Goal: Information Seeking & Learning: Learn about a topic

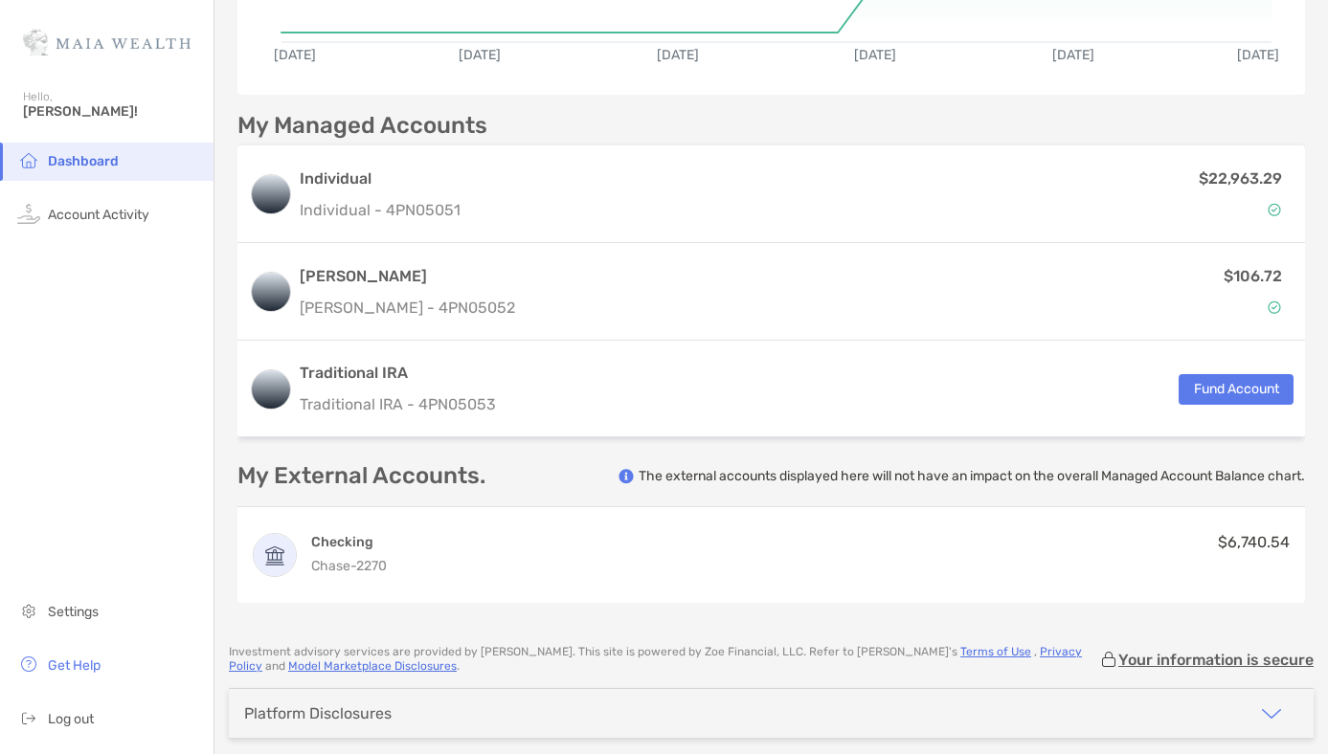
scroll to position [397, 0]
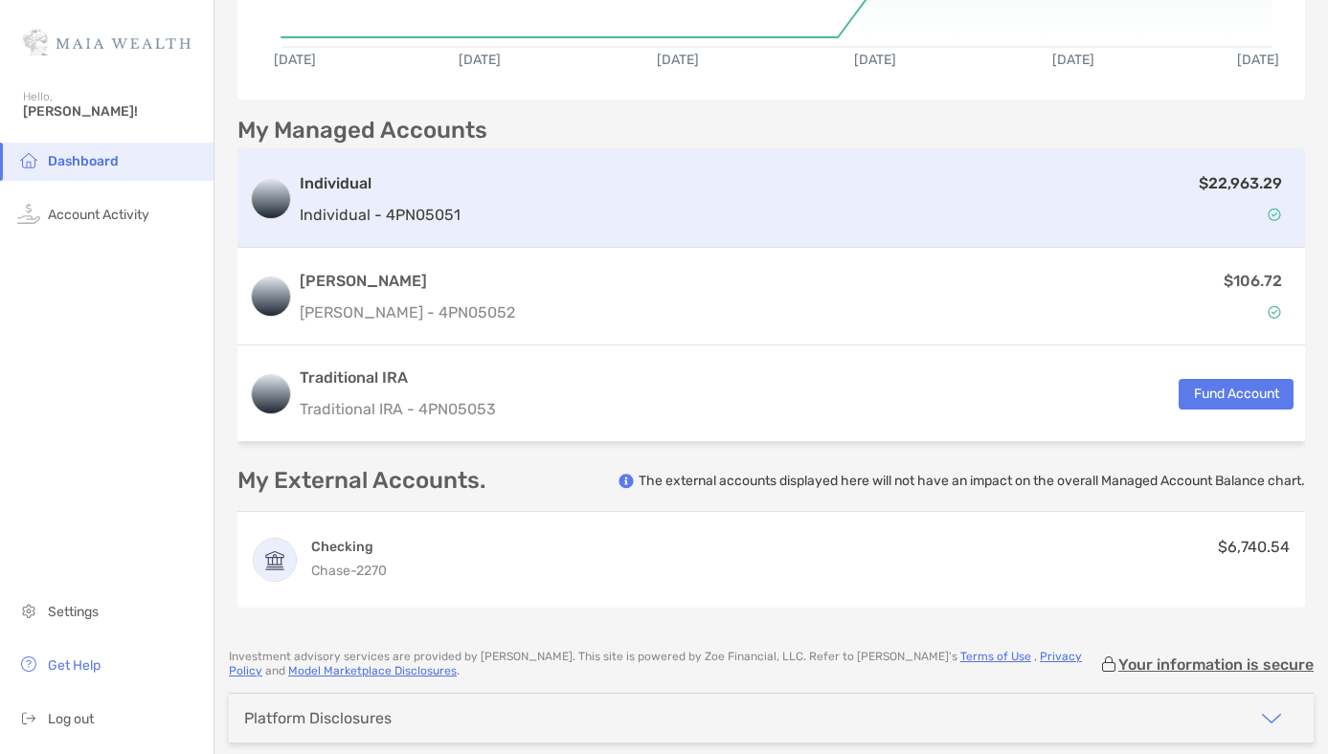
click at [860, 222] on div "$22,963.29" at bounding box center [880, 199] width 825 height 56
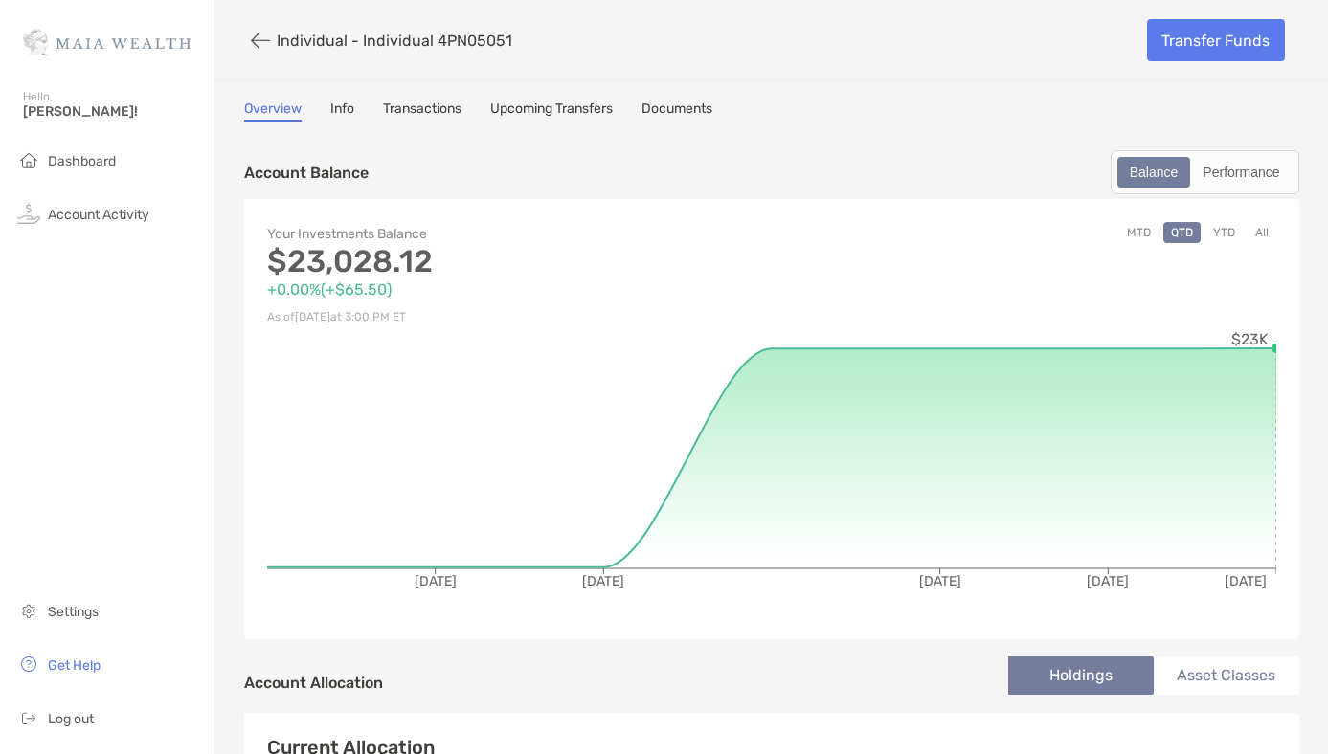
click at [349, 103] on link "Info" at bounding box center [342, 111] width 24 height 21
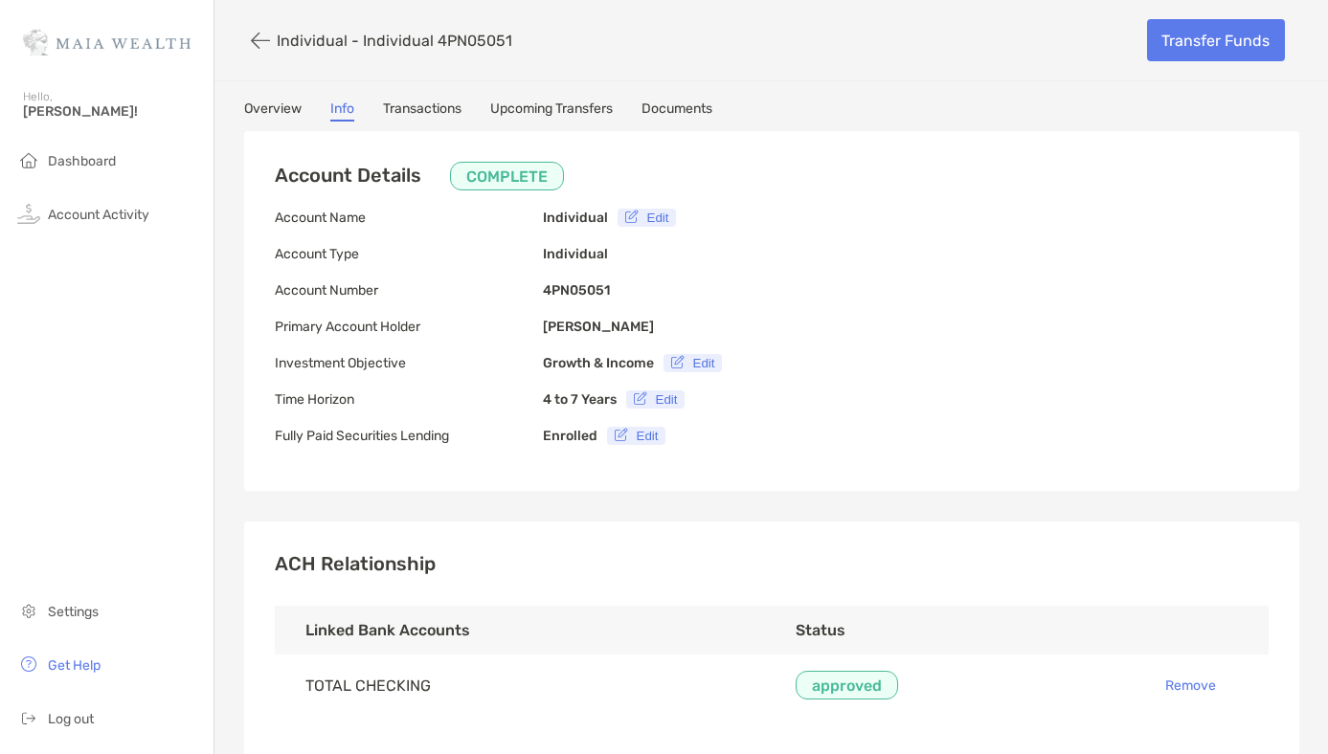
click at [414, 115] on link "Transactions" at bounding box center [422, 111] width 78 height 21
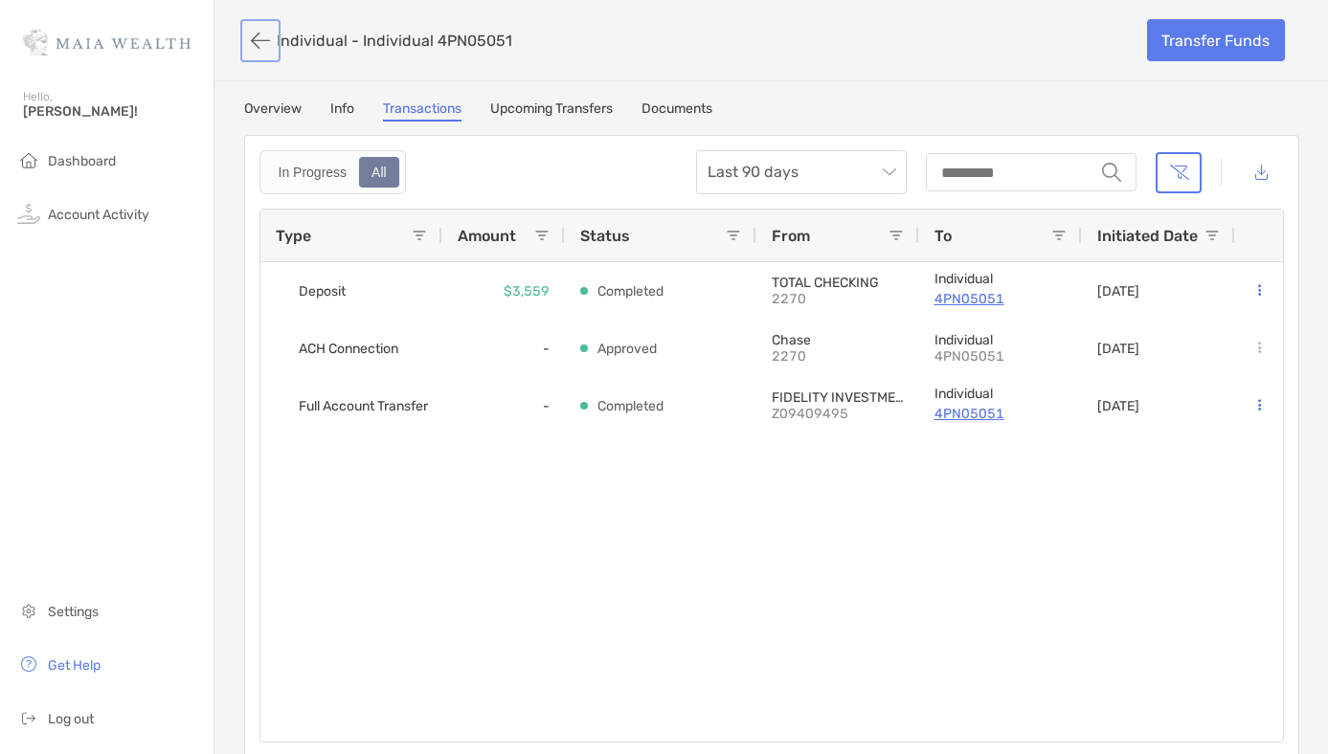
click at [258, 42] on button "button" at bounding box center [260, 40] width 33 height 35
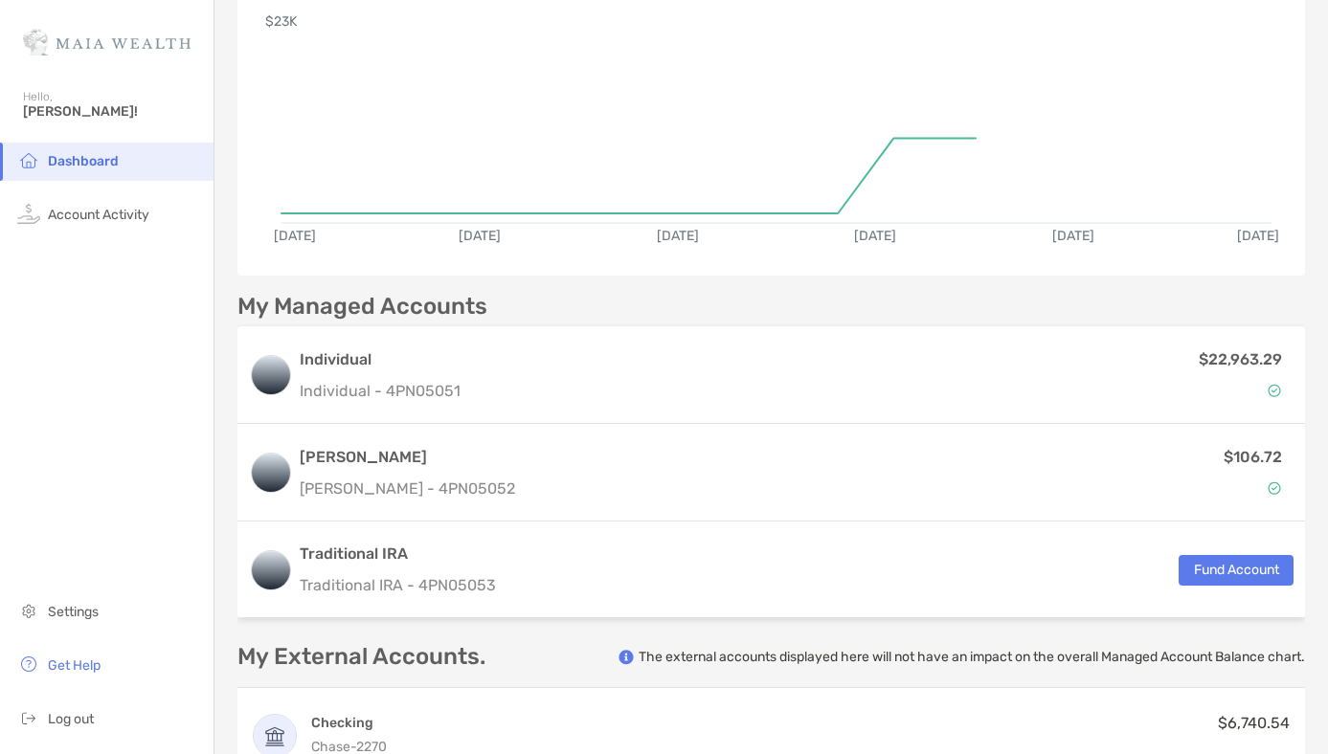
scroll to position [223, 0]
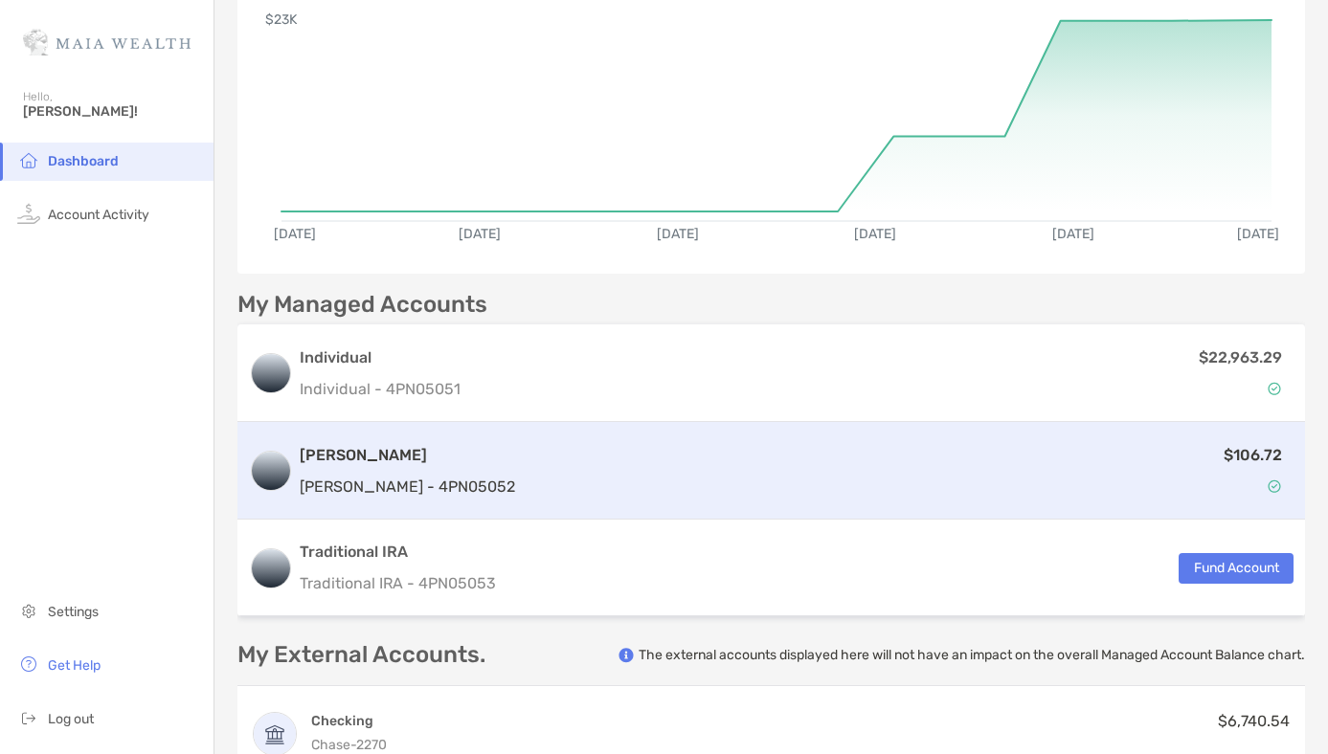
click at [523, 481] on div "$106.72" at bounding box center [908, 471] width 771 height 56
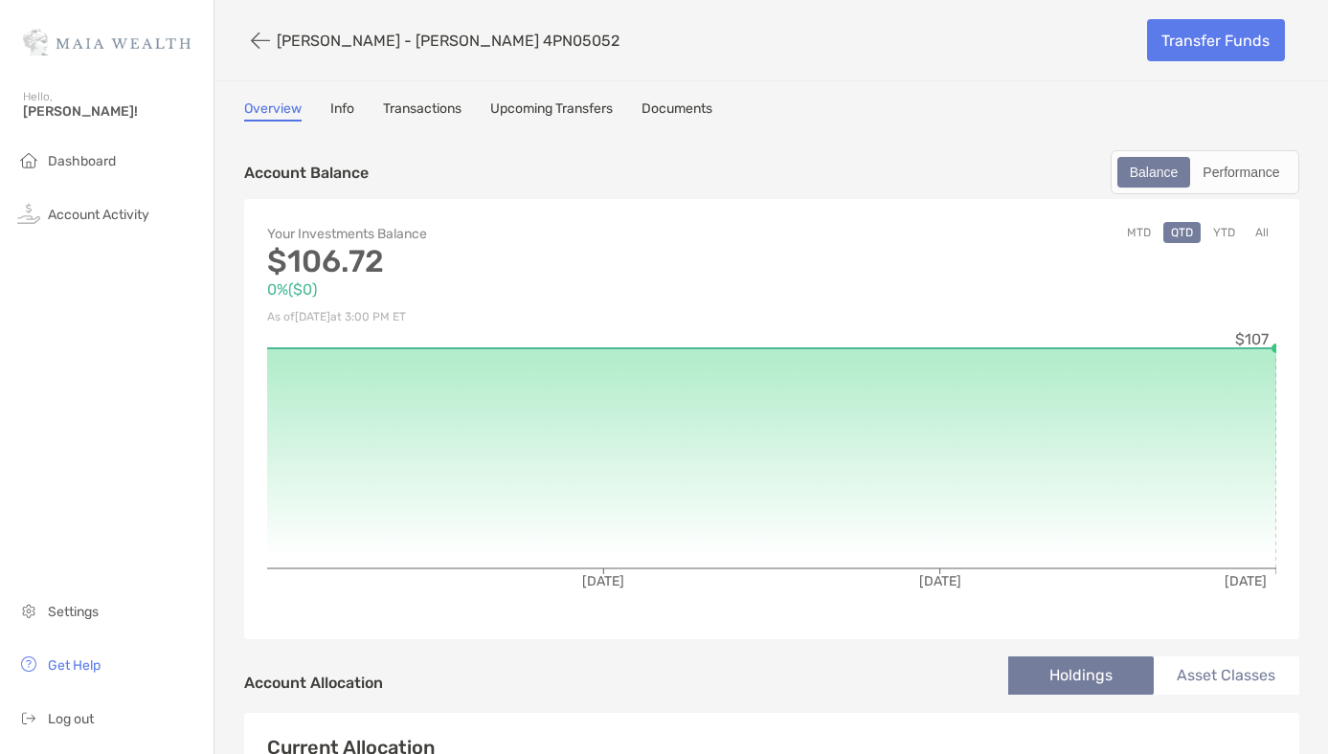
click at [416, 107] on link "Transactions" at bounding box center [422, 111] width 78 height 21
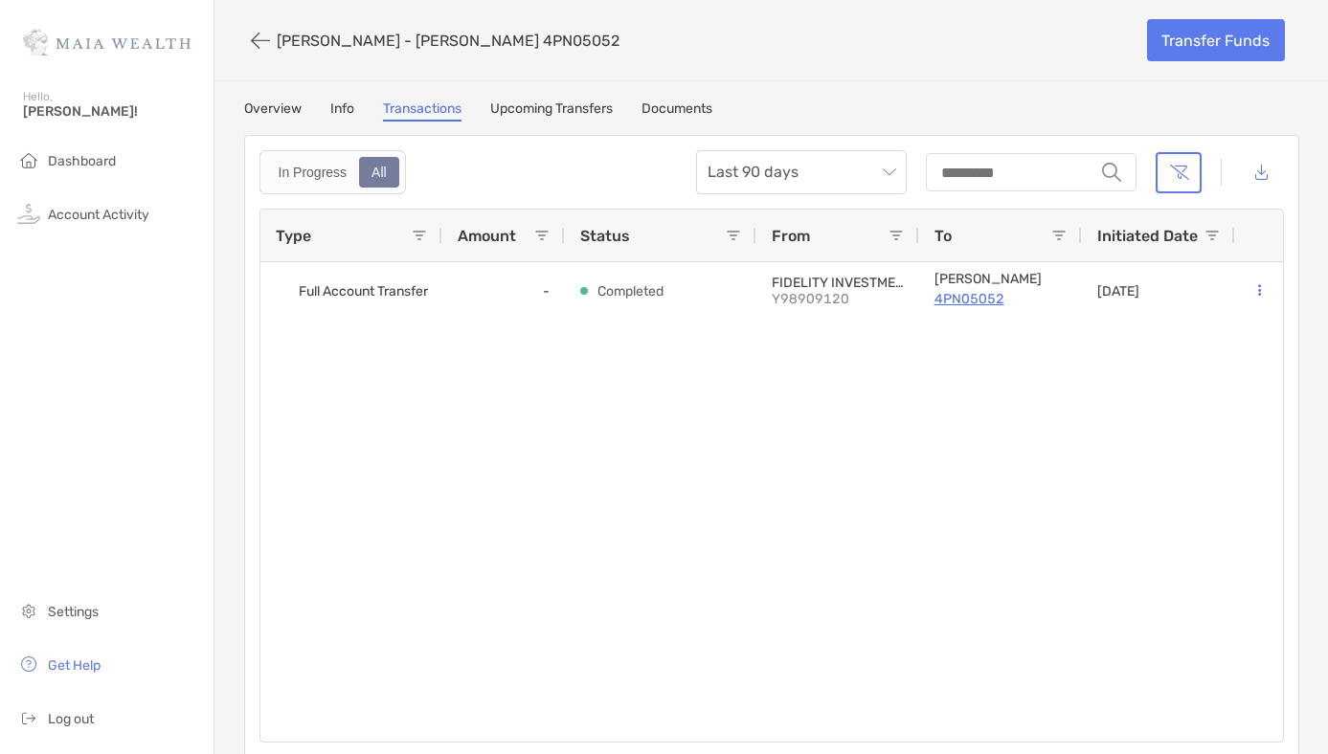
click at [358, 111] on div "Overview Info Transactions Upcoming Transfers Documents" at bounding box center [771, 111] width 1055 height 21
click at [348, 109] on link "Info" at bounding box center [342, 111] width 24 height 21
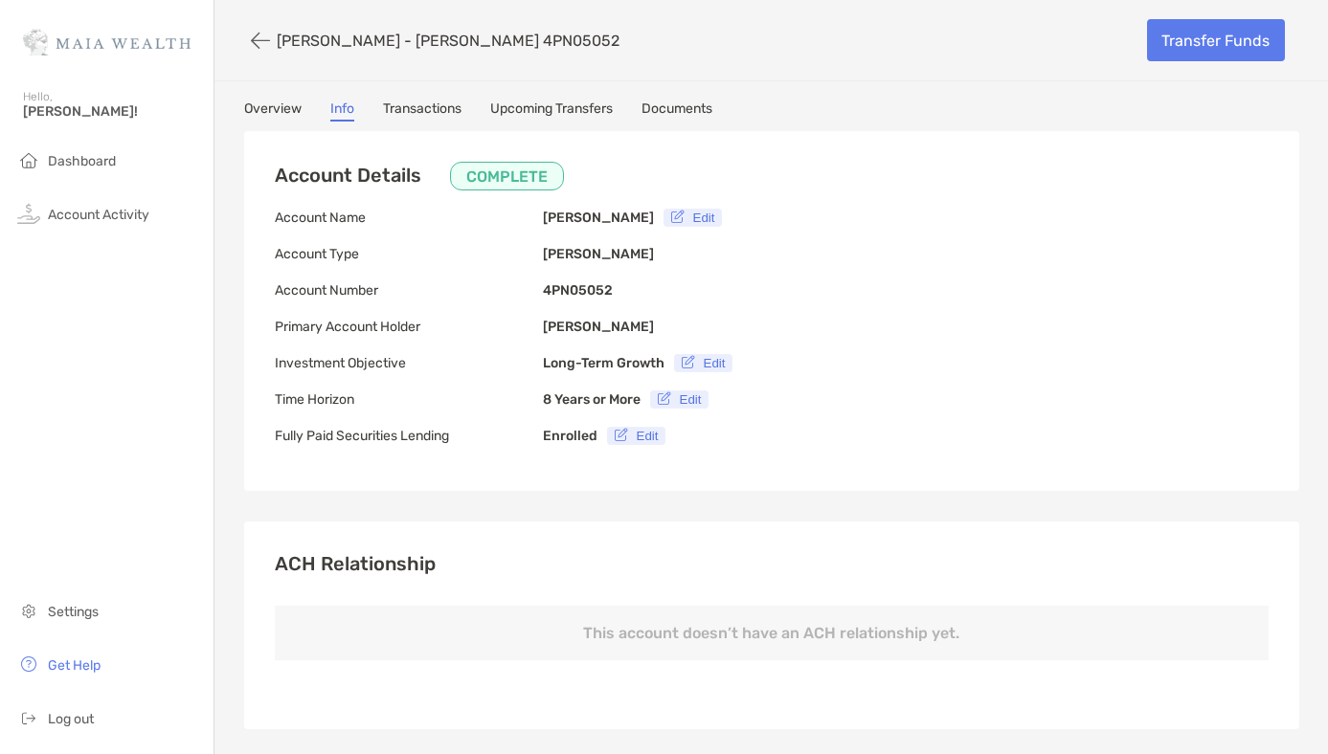
click at [536, 109] on link "Upcoming Transfers" at bounding box center [551, 111] width 123 height 21
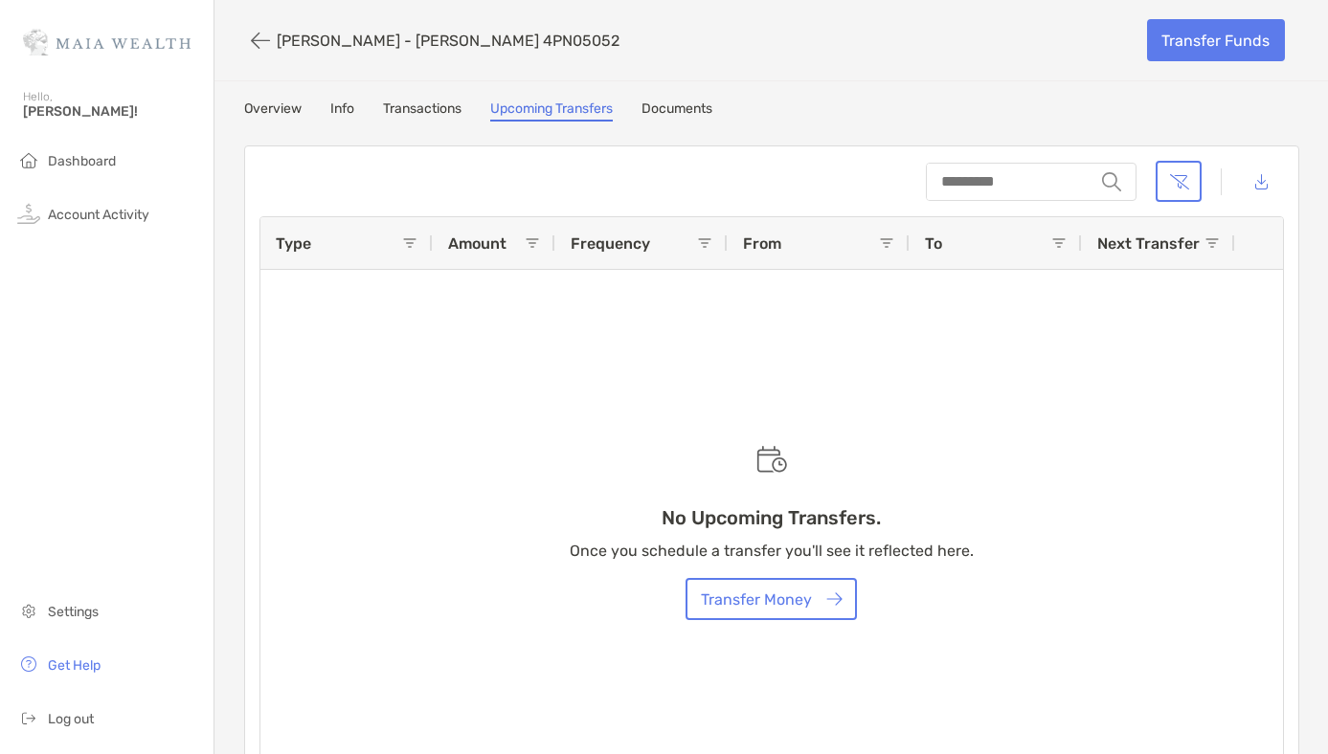
click at [276, 105] on link "Overview" at bounding box center [272, 111] width 57 height 21
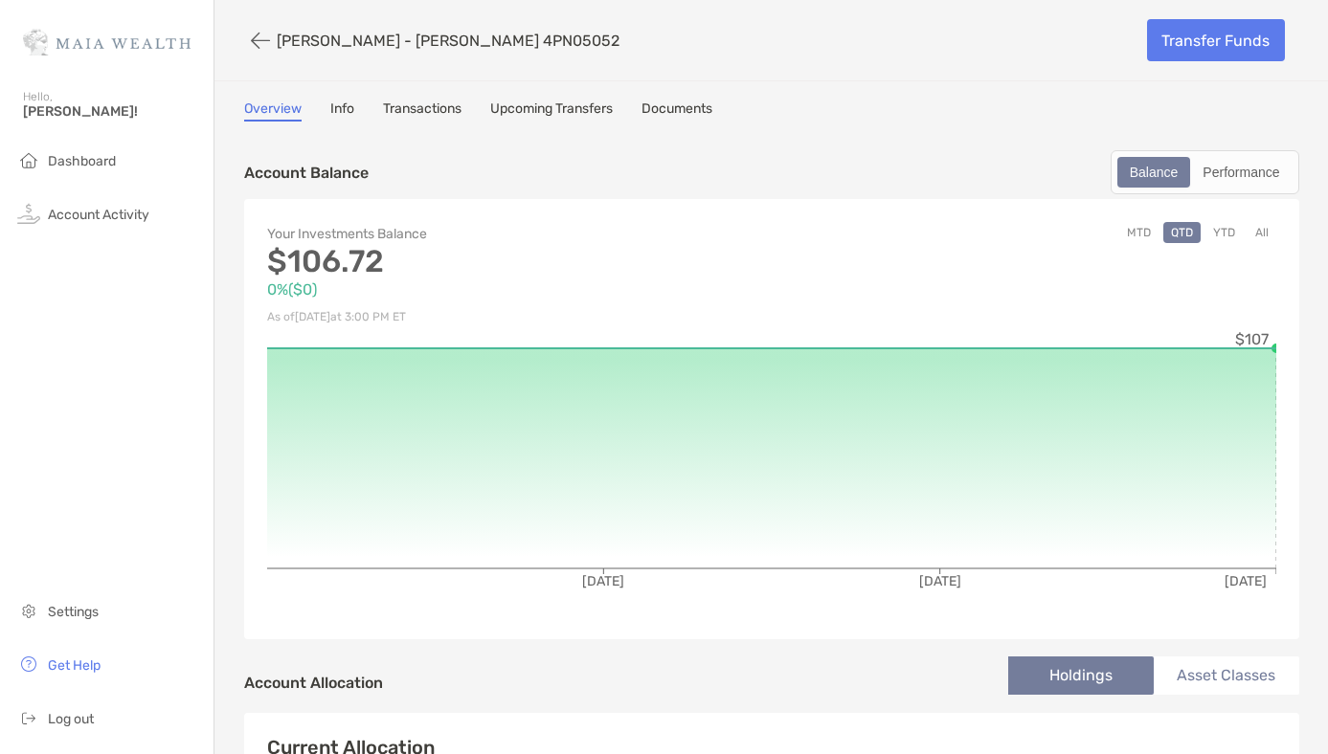
click at [673, 116] on link "Documents" at bounding box center [676, 111] width 71 height 21
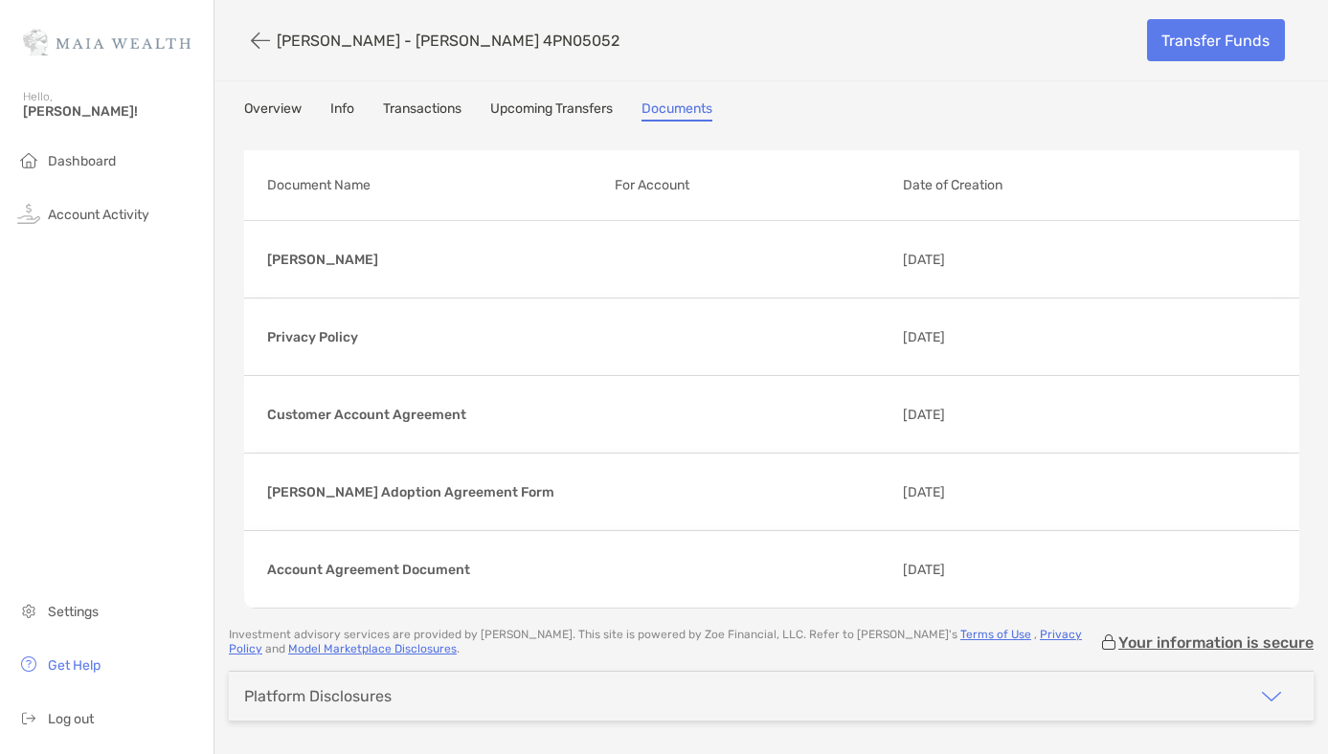
click at [593, 114] on link "Upcoming Transfers" at bounding box center [551, 111] width 123 height 21
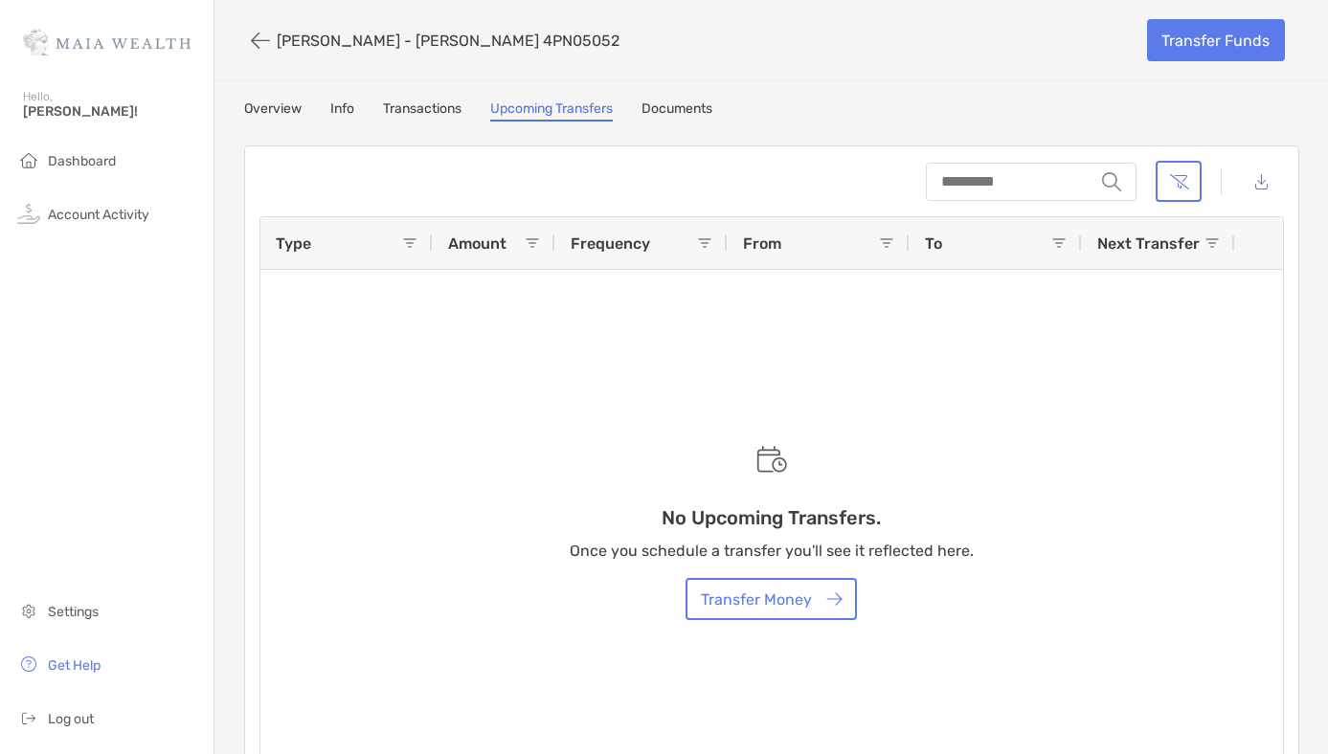
click at [456, 104] on link "Transactions" at bounding box center [422, 111] width 78 height 21
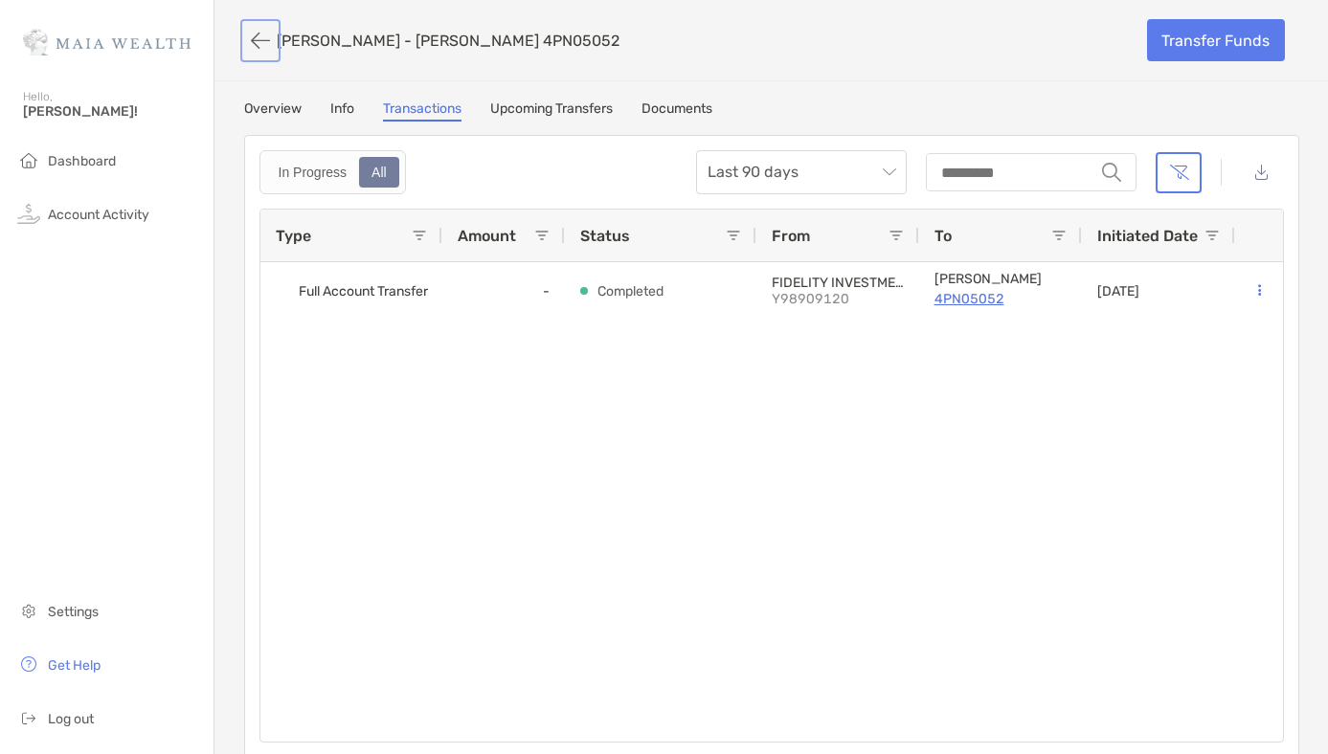
click at [265, 49] on button "button" at bounding box center [260, 40] width 33 height 35
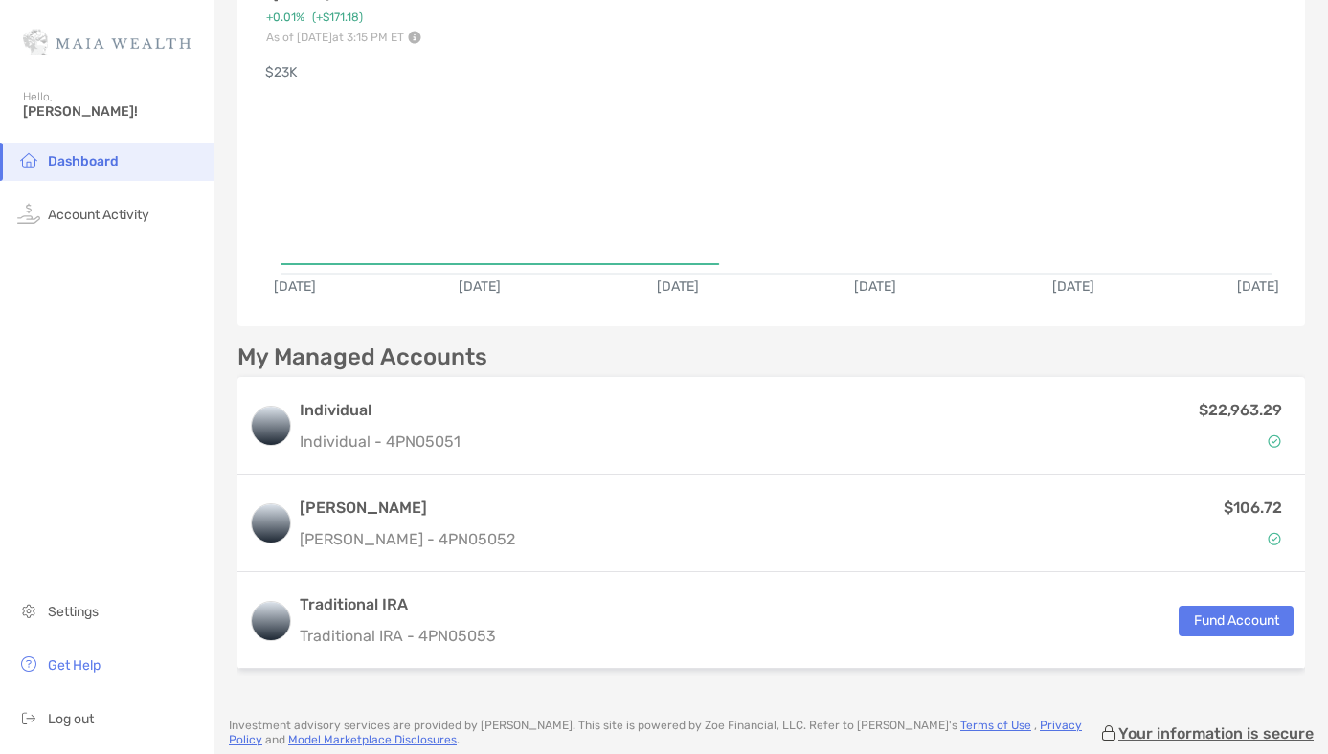
scroll to position [168, 0]
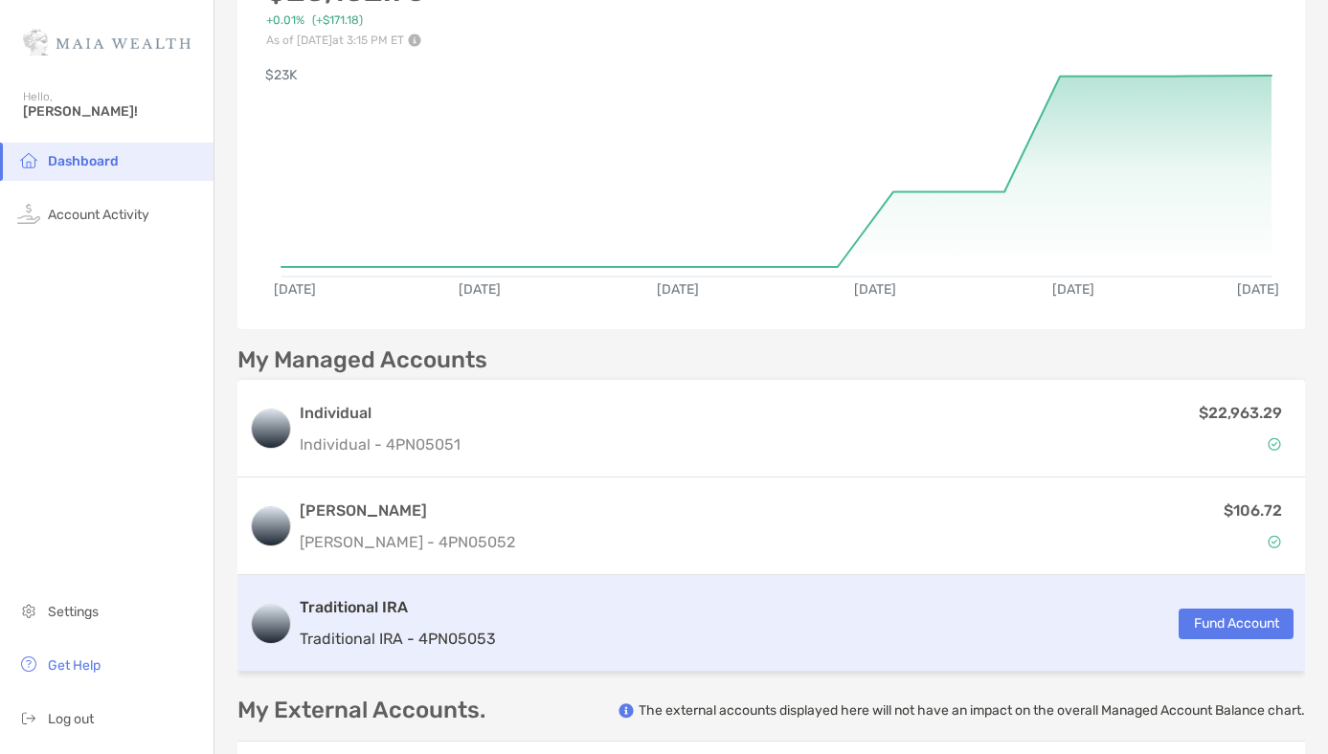
click at [527, 606] on div "Traditional IRA Traditional IRA - 4PN05053 Fund Account" at bounding box center [770, 623] width 1067 height 97
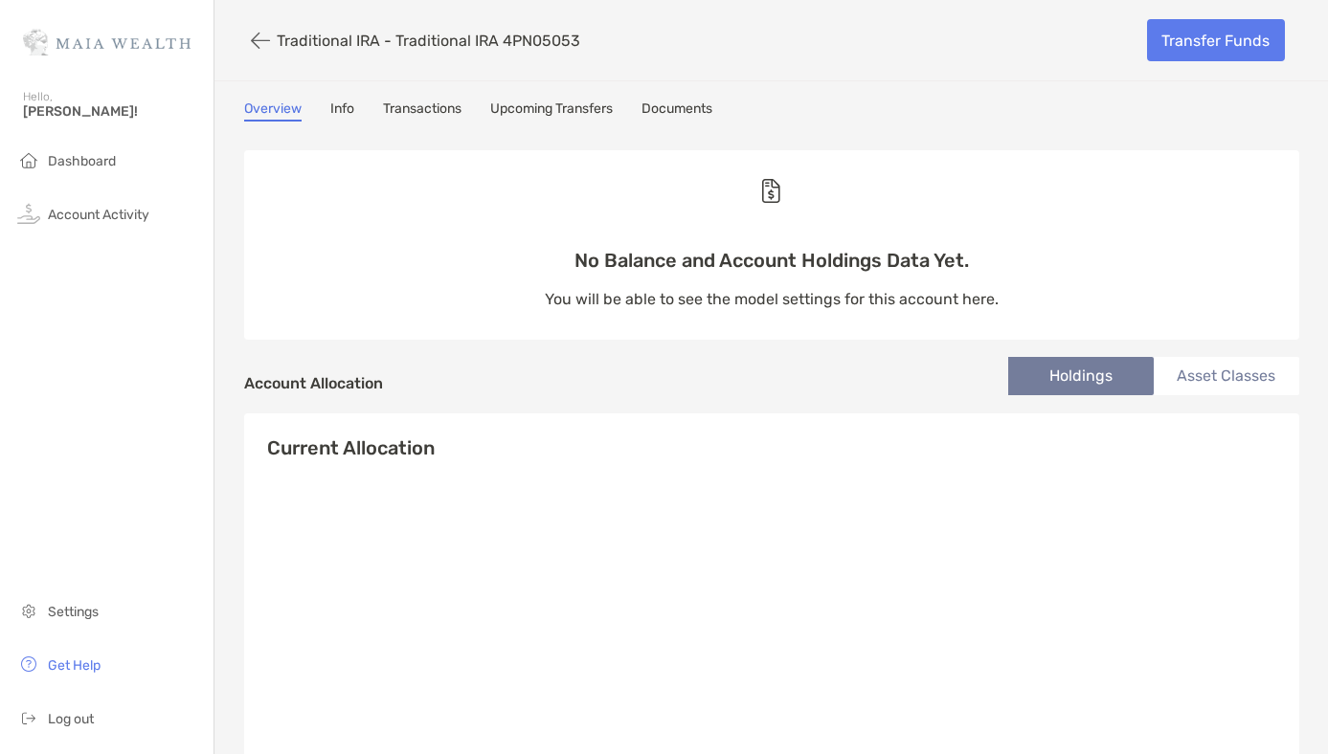
click at [350, 113] on link "Info" at bounding box center [342, 111] width 24 height 21
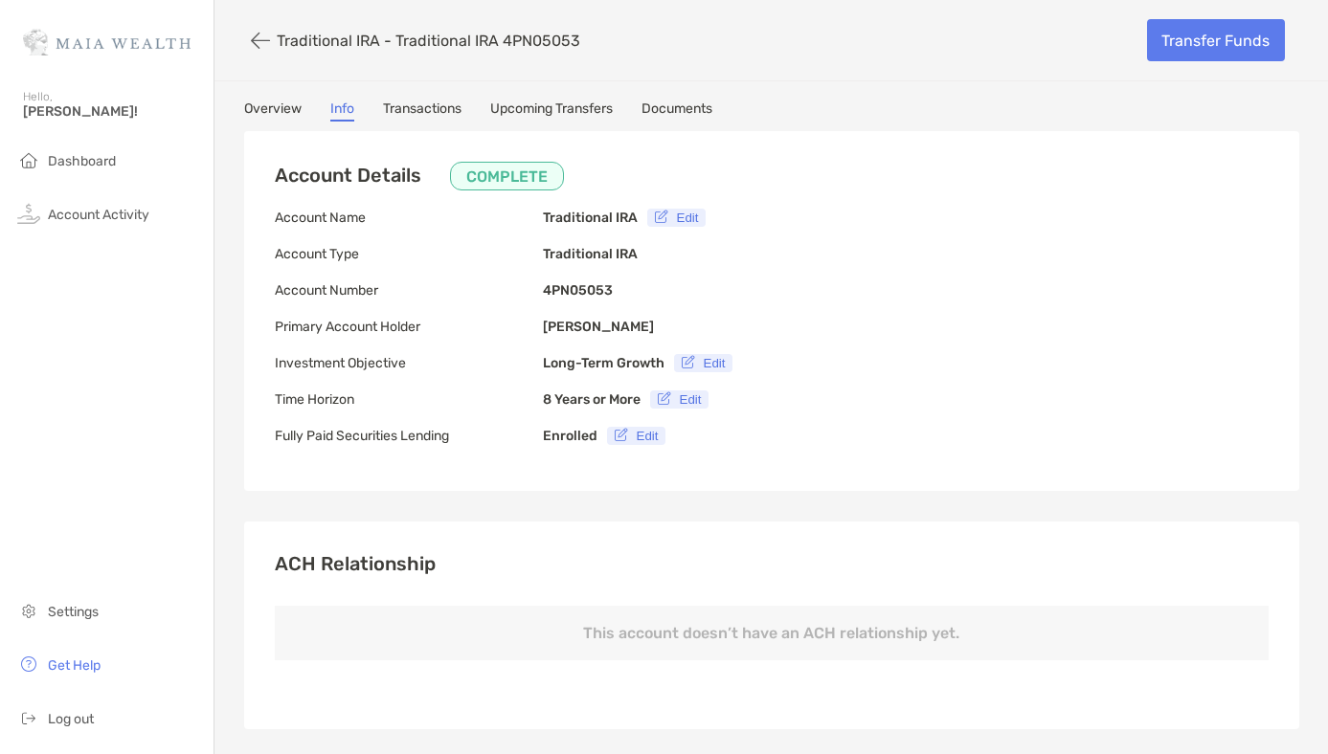
click at [383, 117] on link "Transactions" at bounding box center [422, 111] width 78 height 21
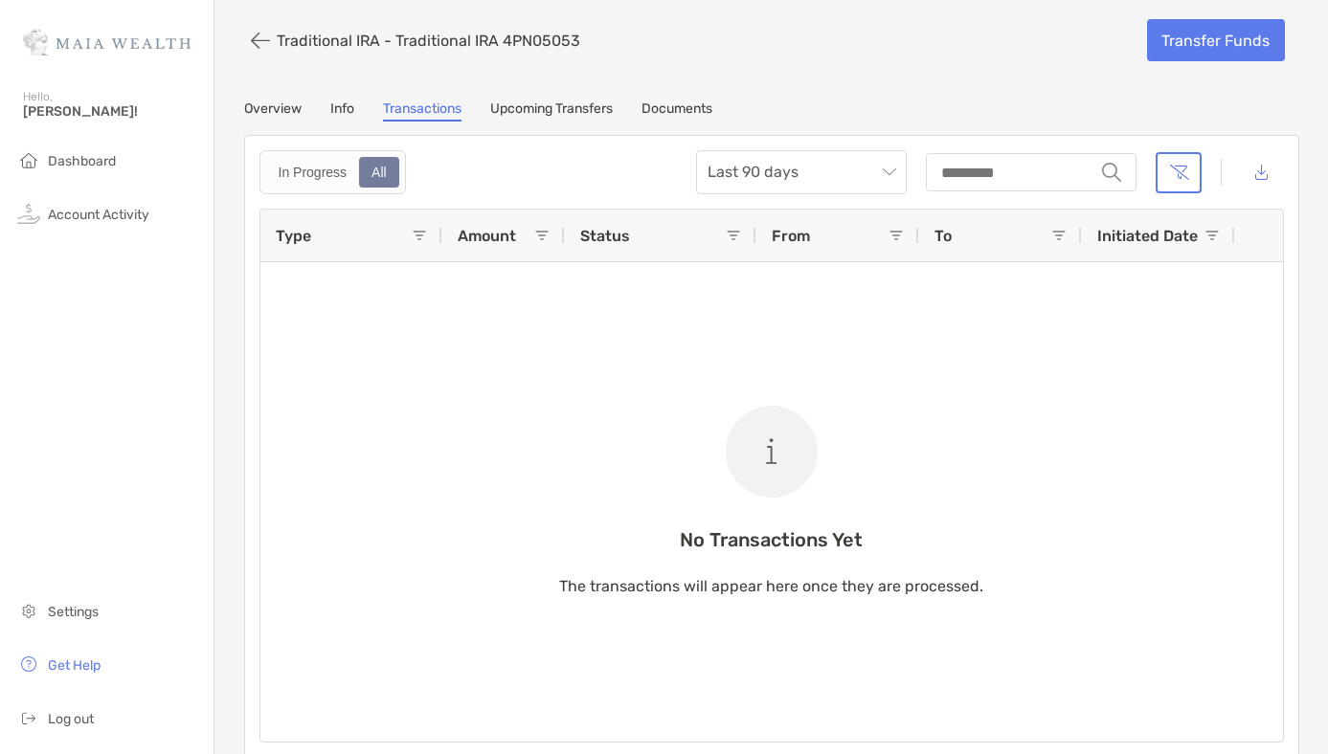
click at [533, 122] on div "Overview Info Transactions Upcoming Transfers Documents In Progress All Last 90…" at bounding box center [771, 430] width 1093 height 658
click at [532, 117] on link "Upcoming Transfers" at bounding box center [551, 111] width 123 height 21
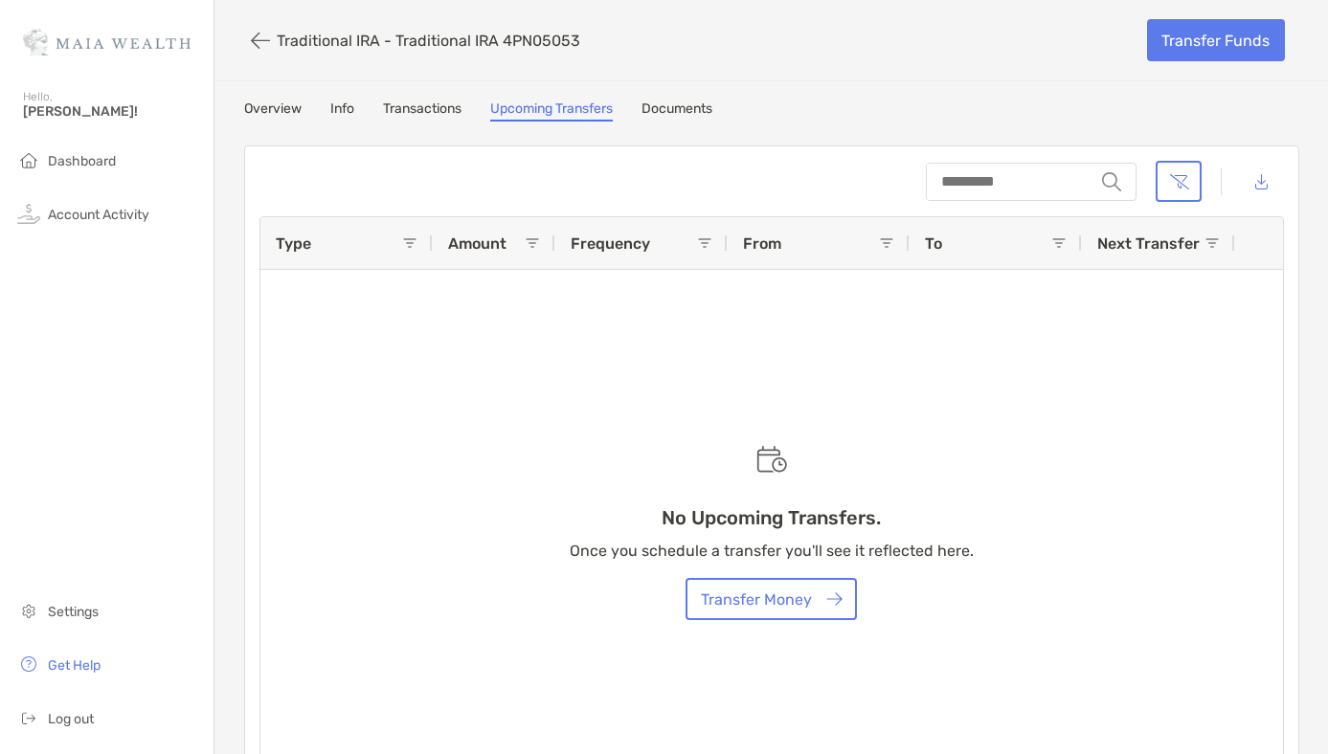
click at [266, 101] on link "Overview" at bounding box center [272, 111] width 57 height 21
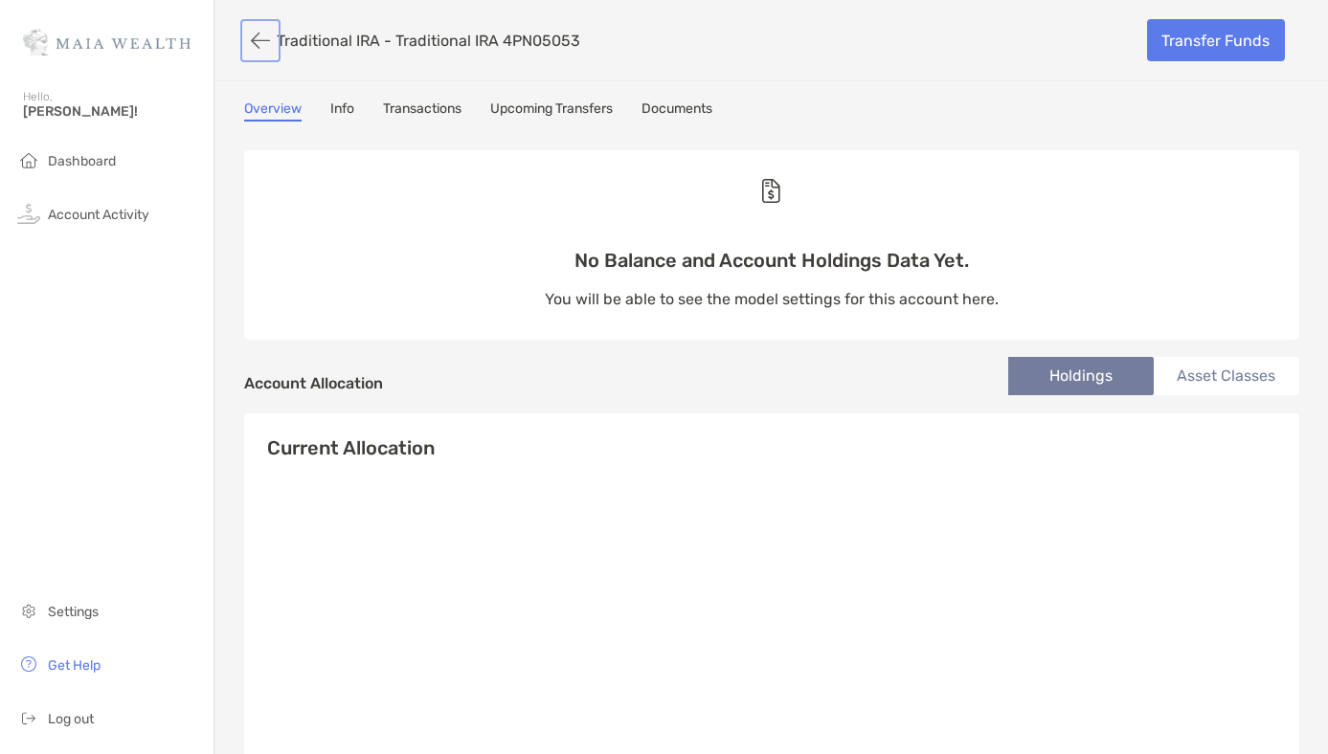
click at [271, 34] on button "button" at bounding box center [260, 40] width 33 height 35
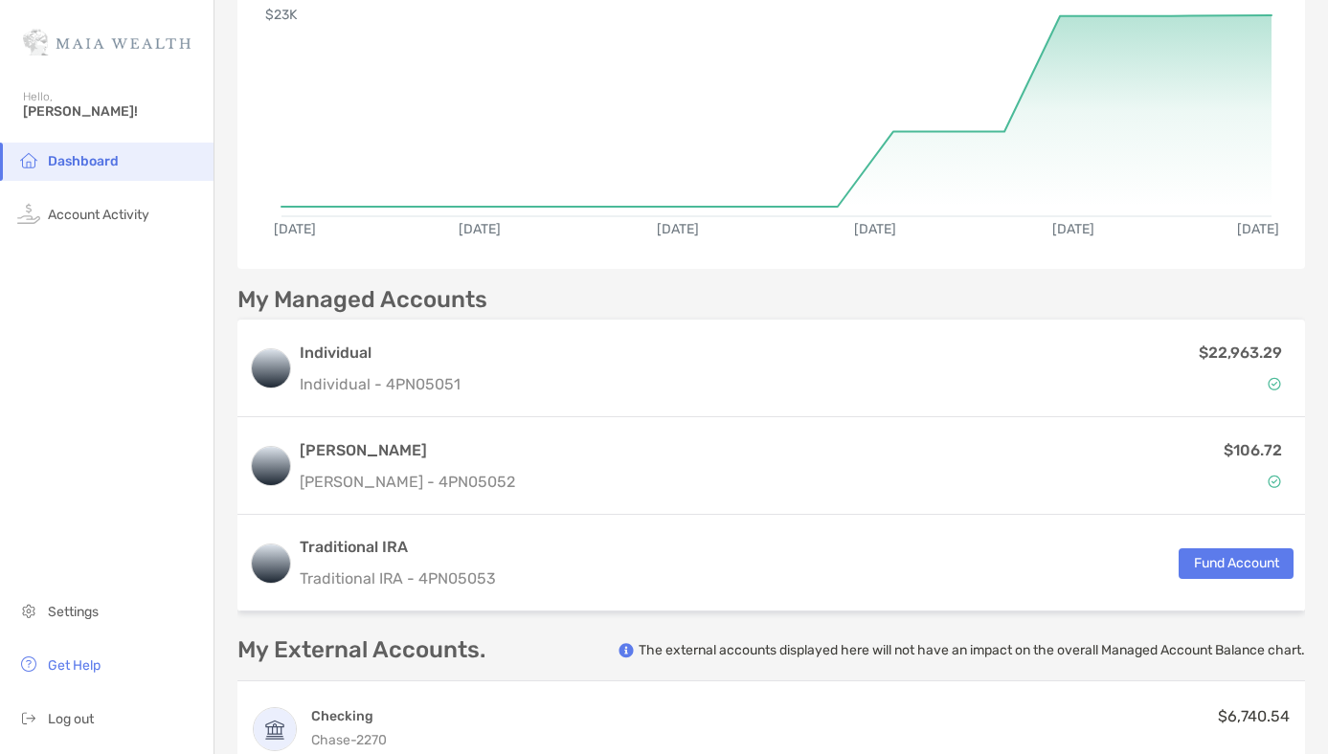
scroll to position [215, 0]
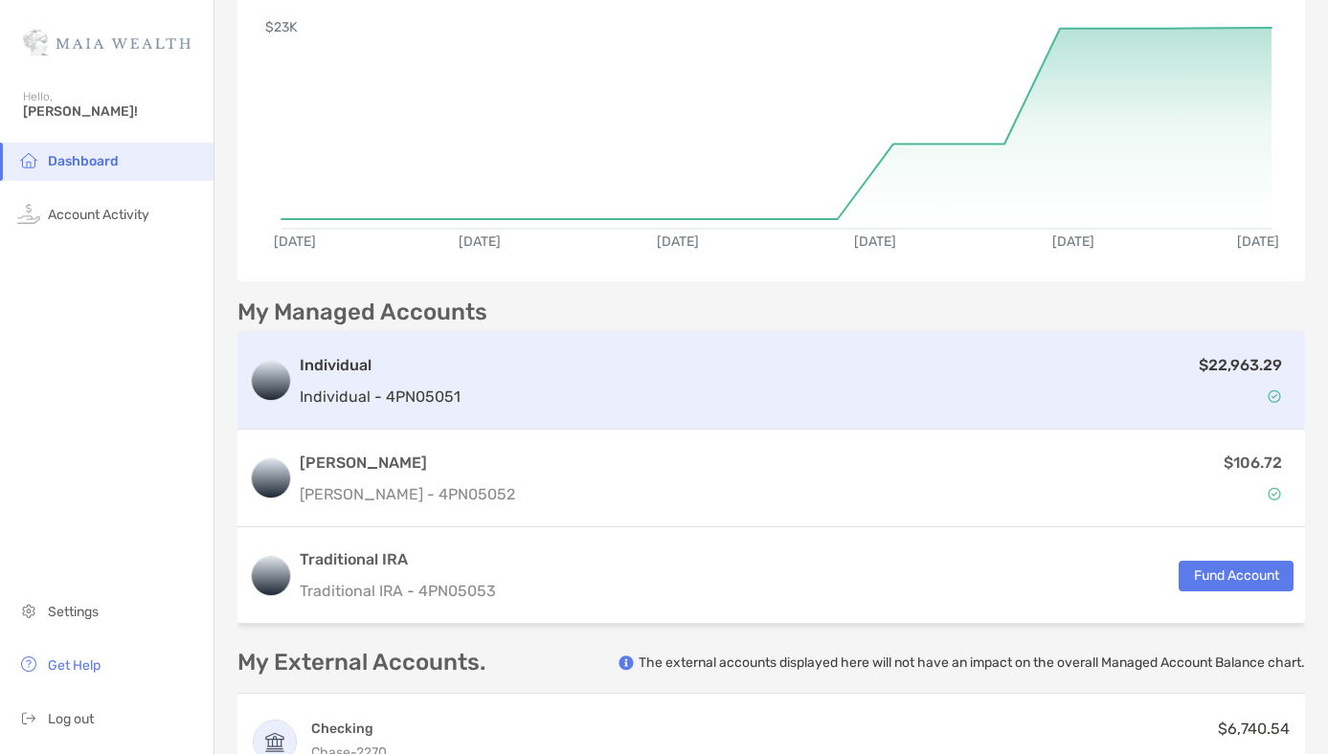
click at [532, 412] on div "Individual Individual - 4PN05051 $22,963.29" at bounding box center [770, 381] width 1067 height 98
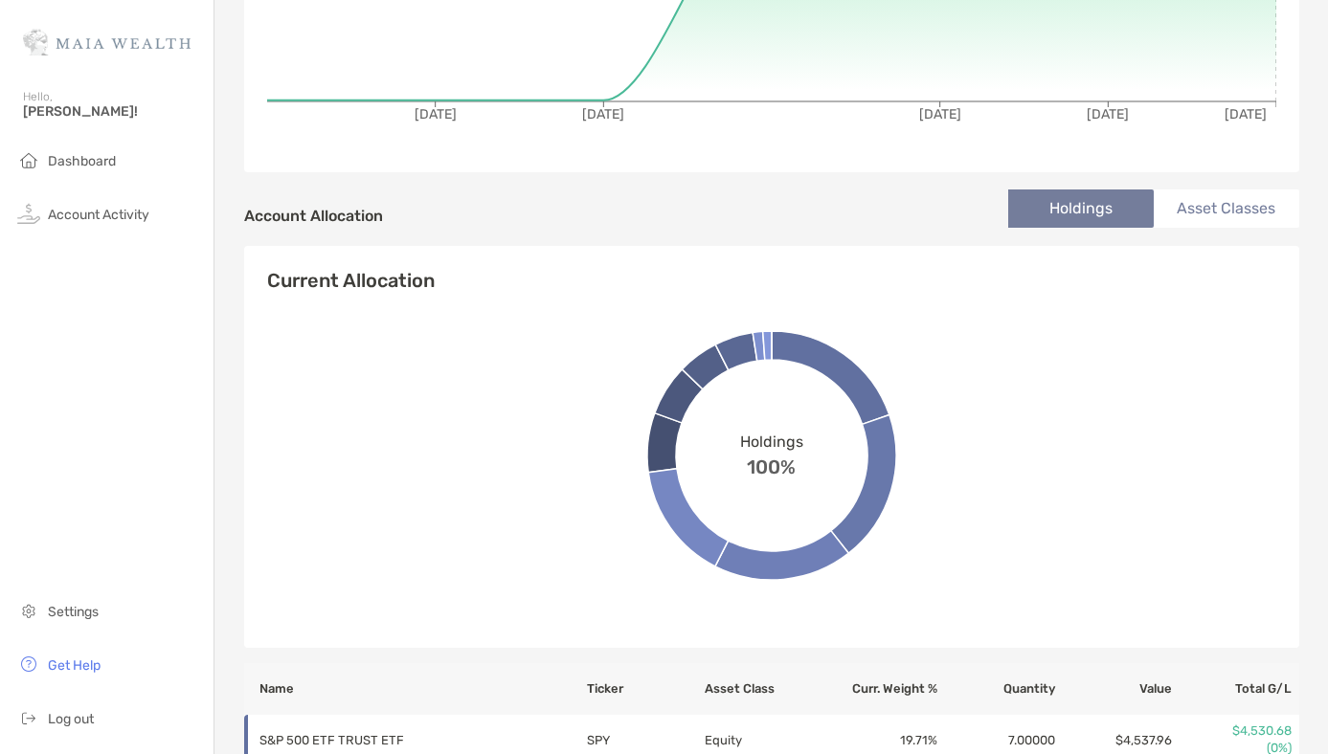
scroll to position [468, 0]
click at [1204, 206] on li "Asset Classes" at bounding box center [1225, 208] width 145 height 38
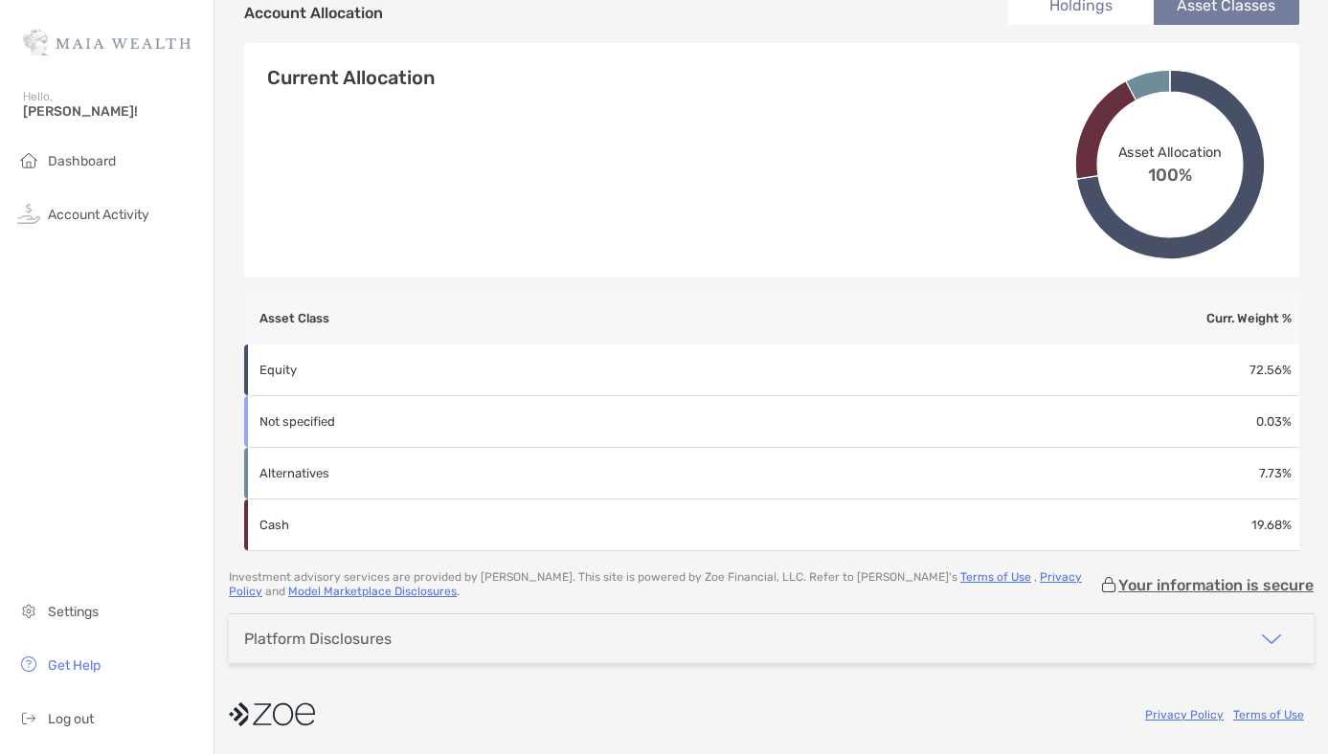
scroll to position [622, 0]
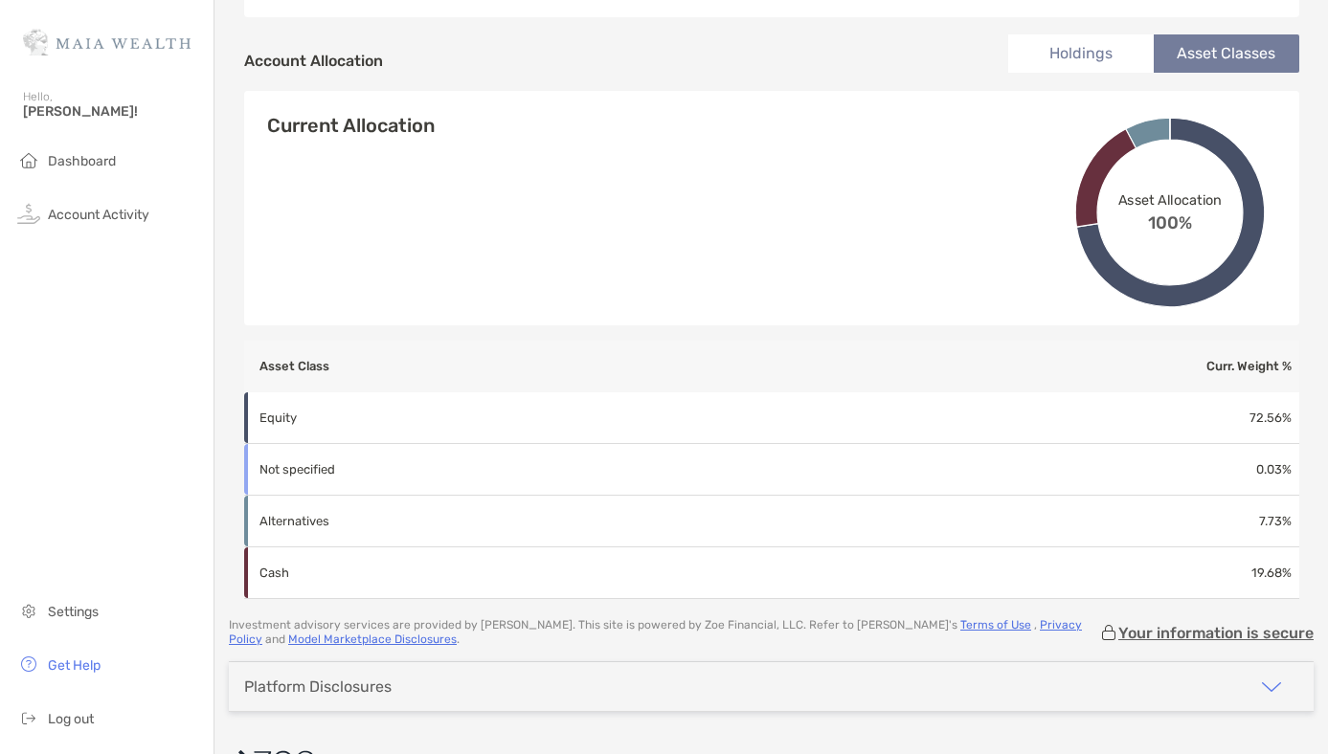
click at [1088, 41] on li "Holdings" at bounding box center [1080, 53] width 145 height 38
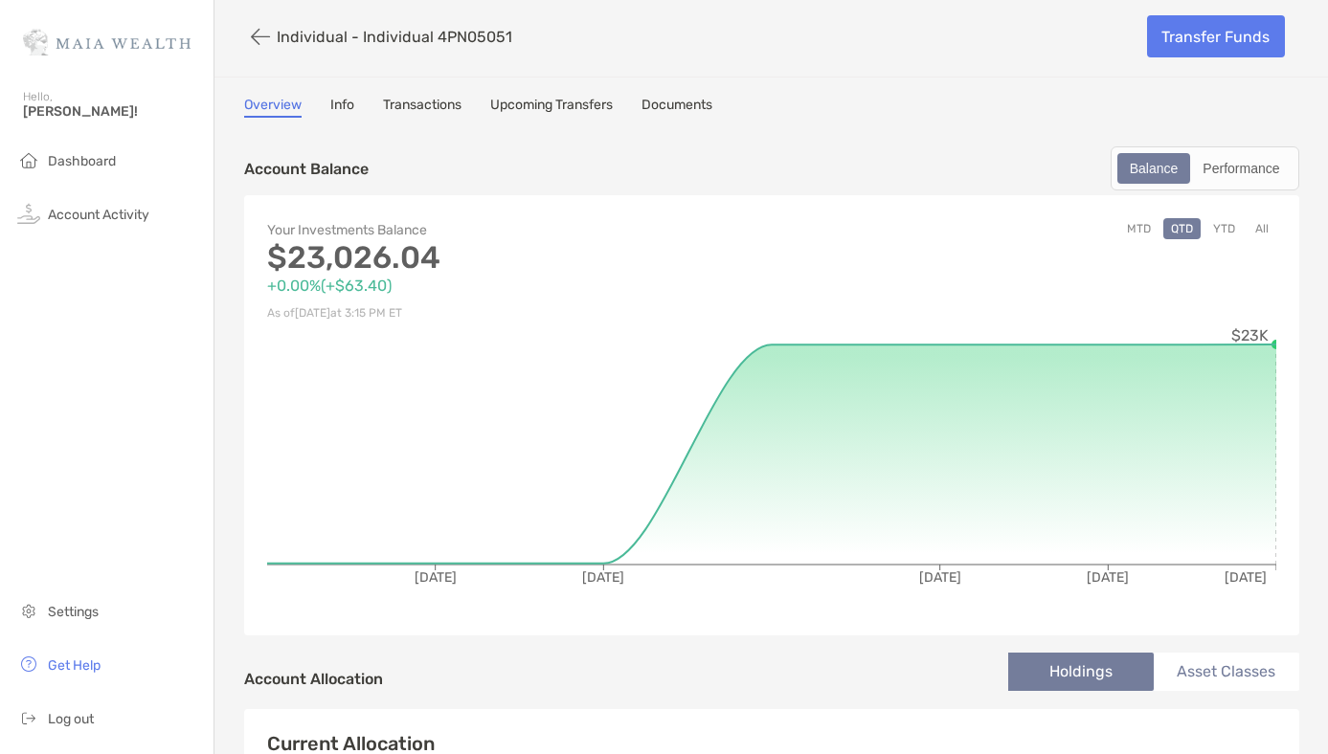
scroll to position [0, 0]
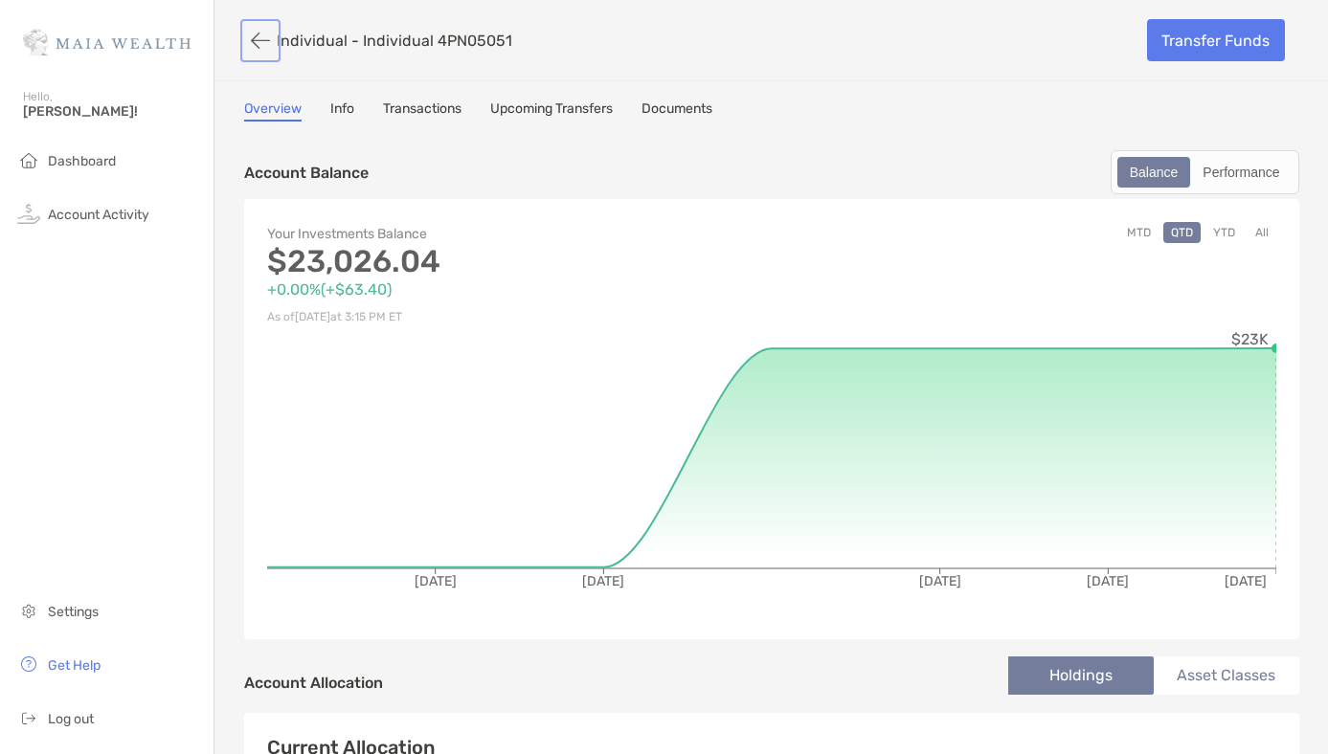
click at [257, 41] on button "button" at bounding box center [260, 40] width 33 height 35
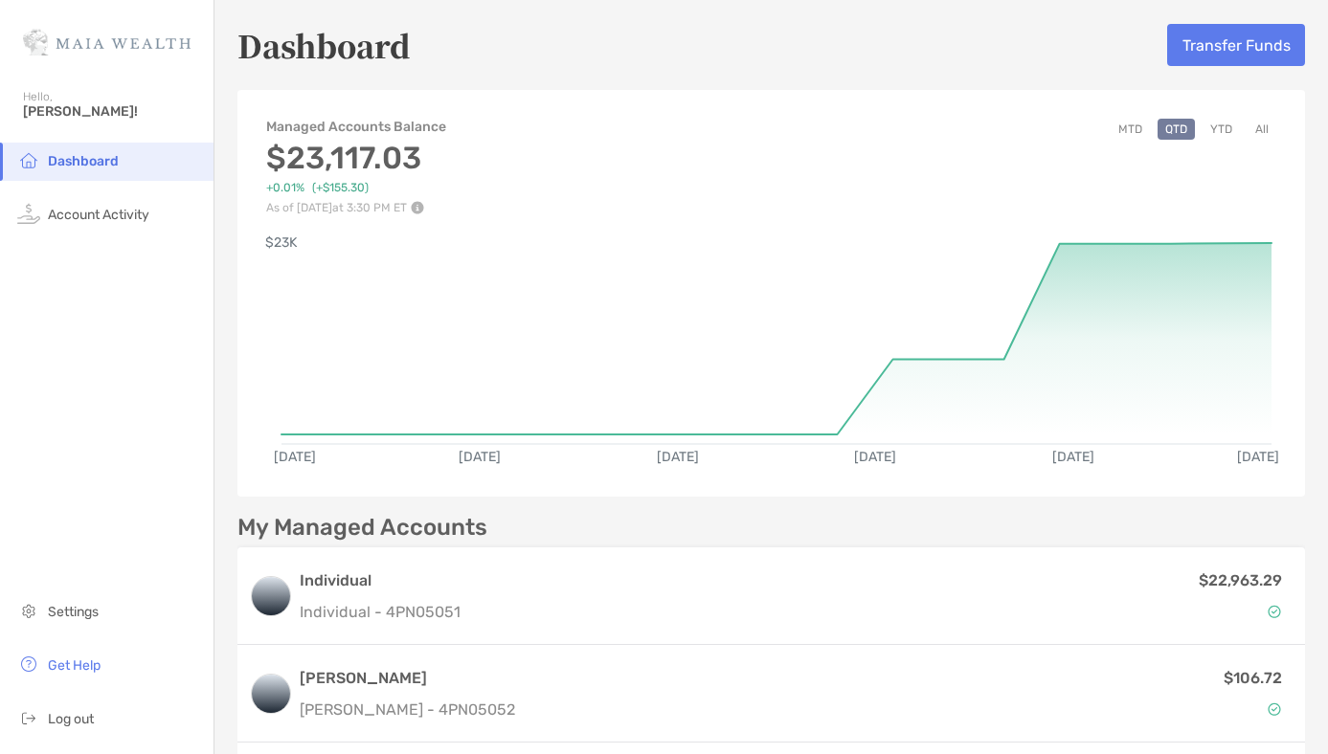
scroll to position [198, 0]
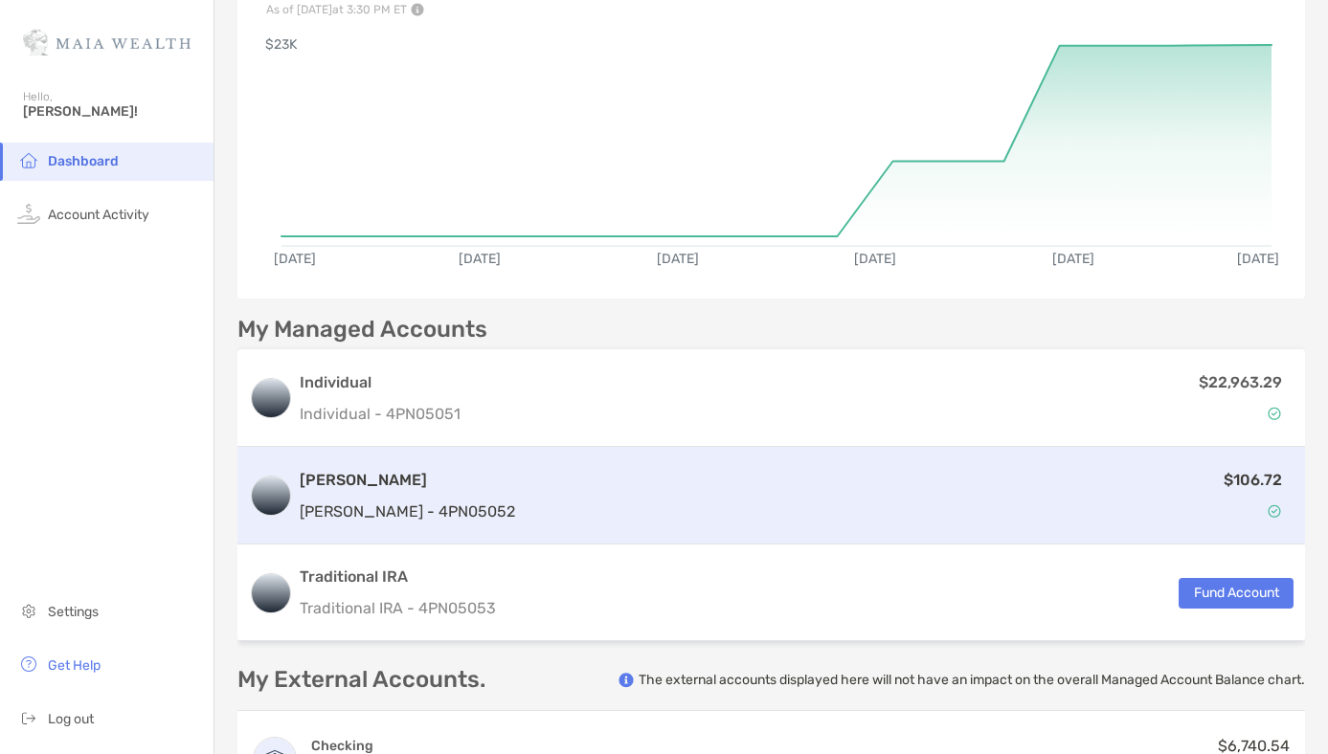
click at [391, 521] on p "[PERSON_NAME] - 4PN05052" at bounding box center [407, 512] width 215 height 24
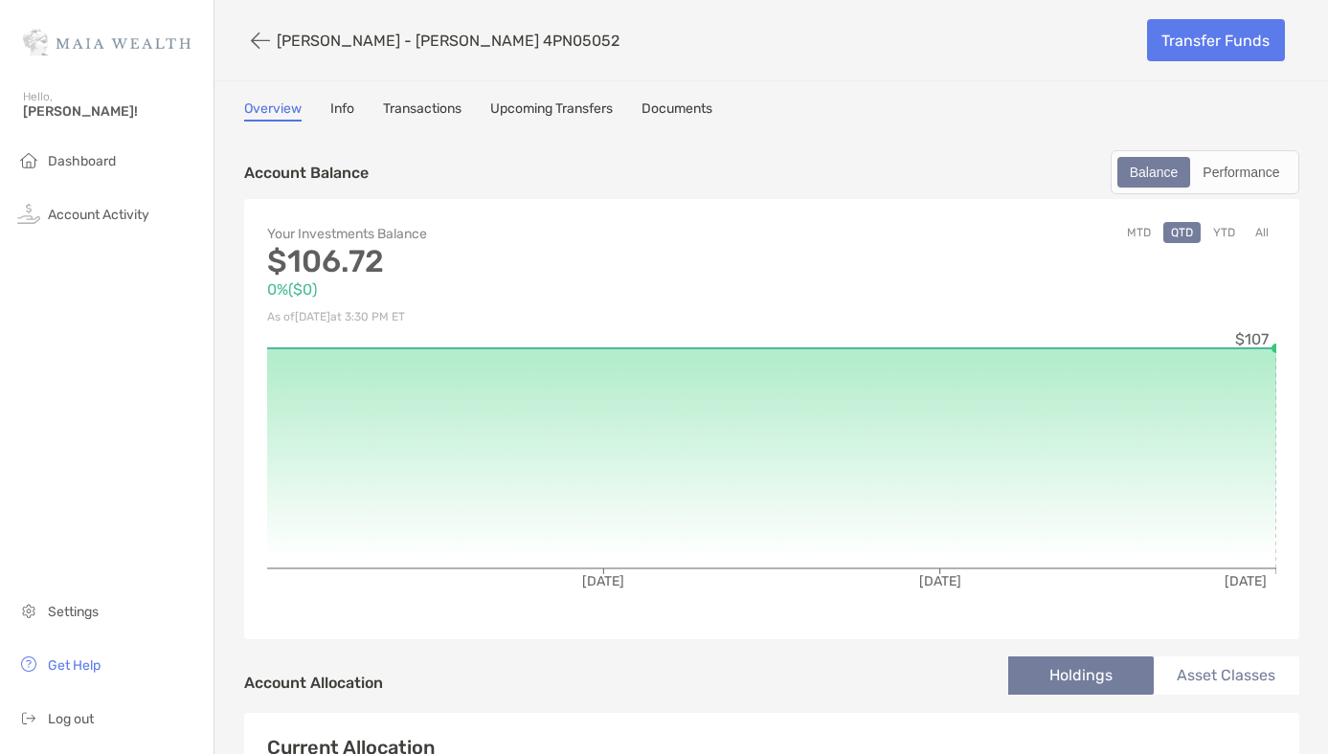
click at [334, 107] on link "Info" at bounding box center [342, 111] width 24 height 21
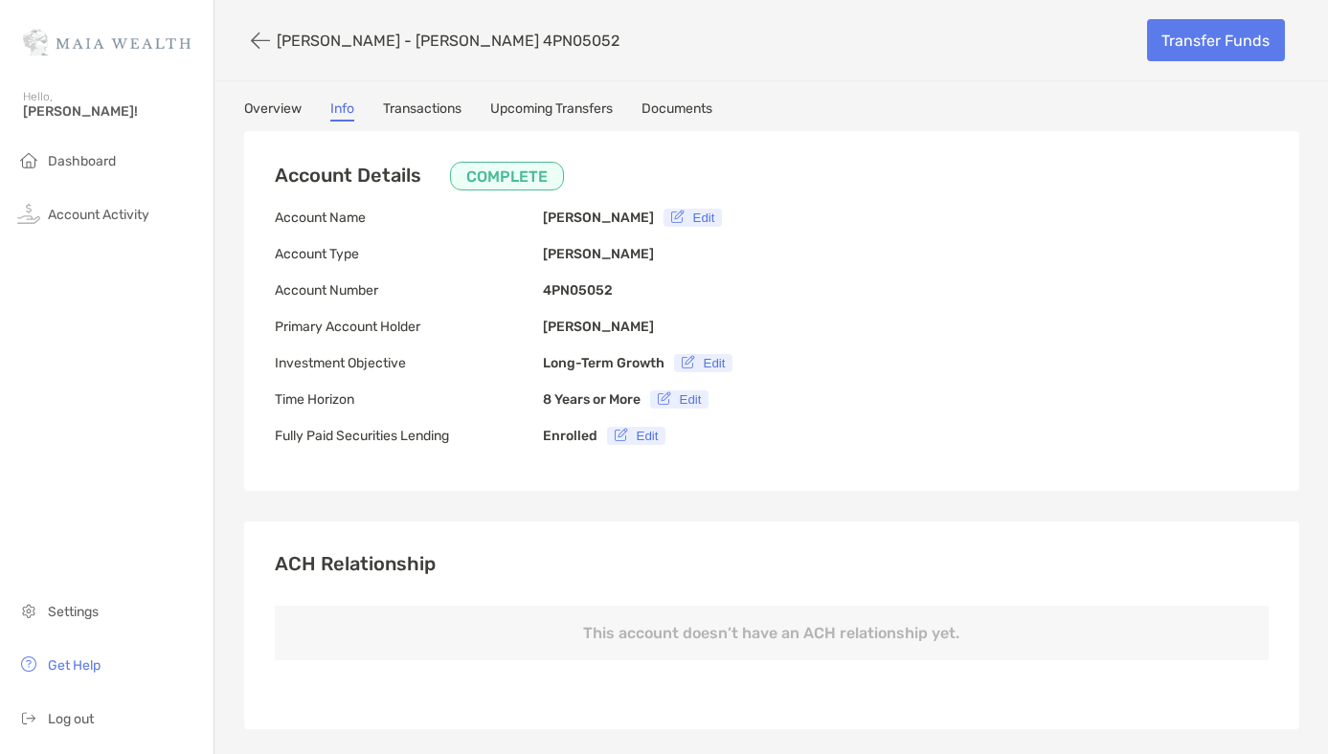
click at [385, 101] on link "Transactions" at bounding box center [422, 111] width 78 height 21
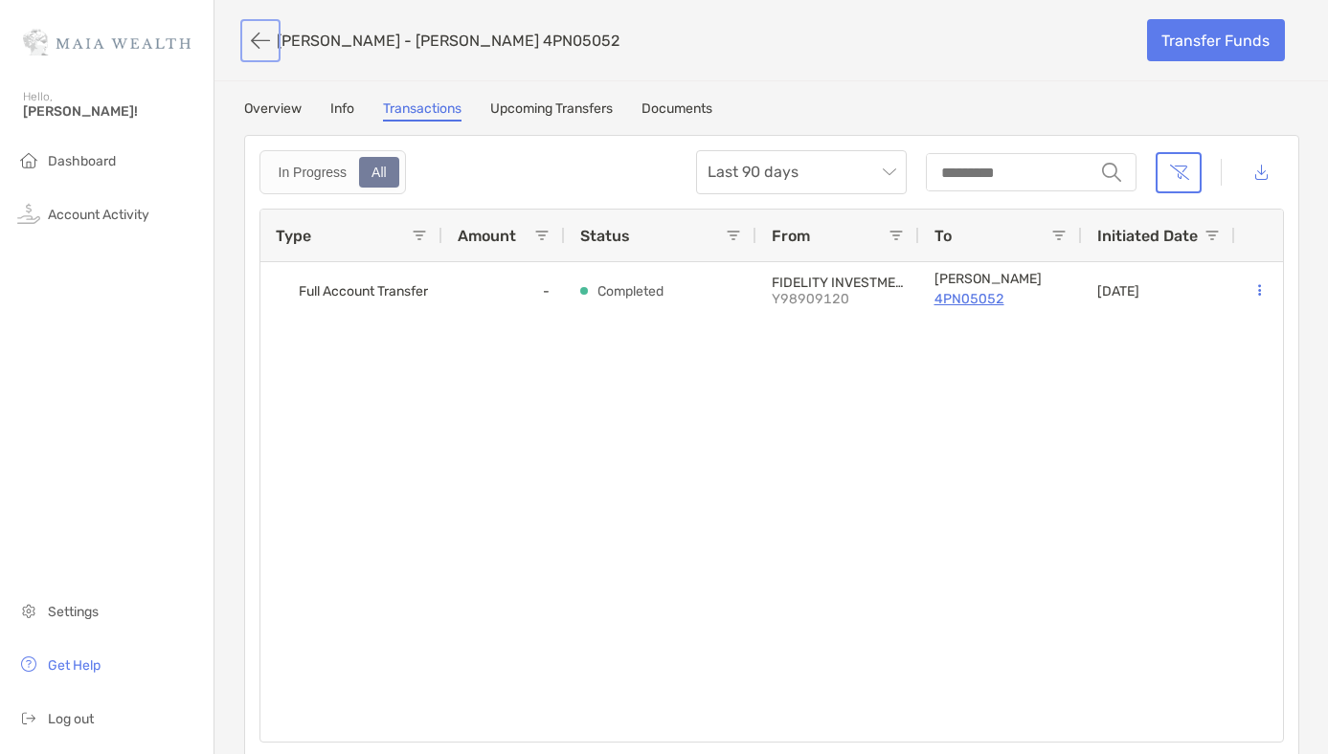
click at [262, 41] on button "button" at bounding box center [260, 40] width 33 height 35
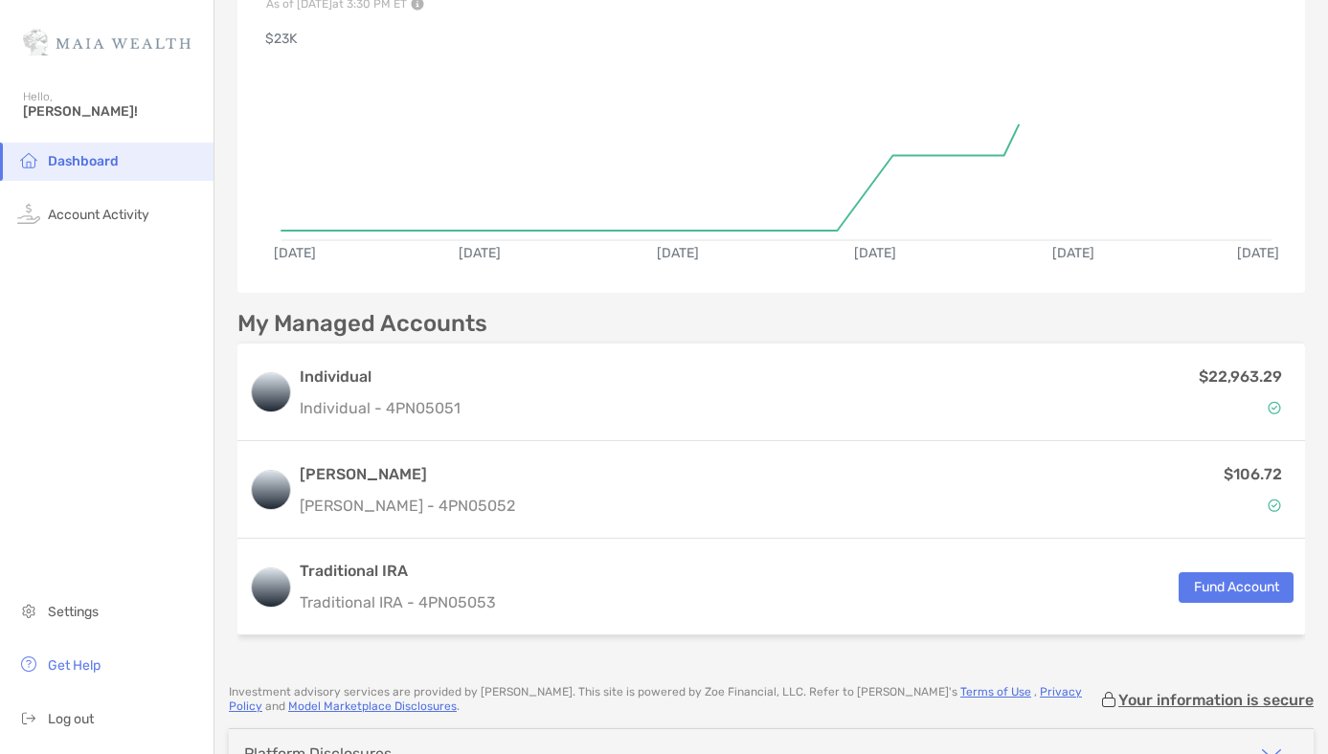
scroll to position [222, 0]
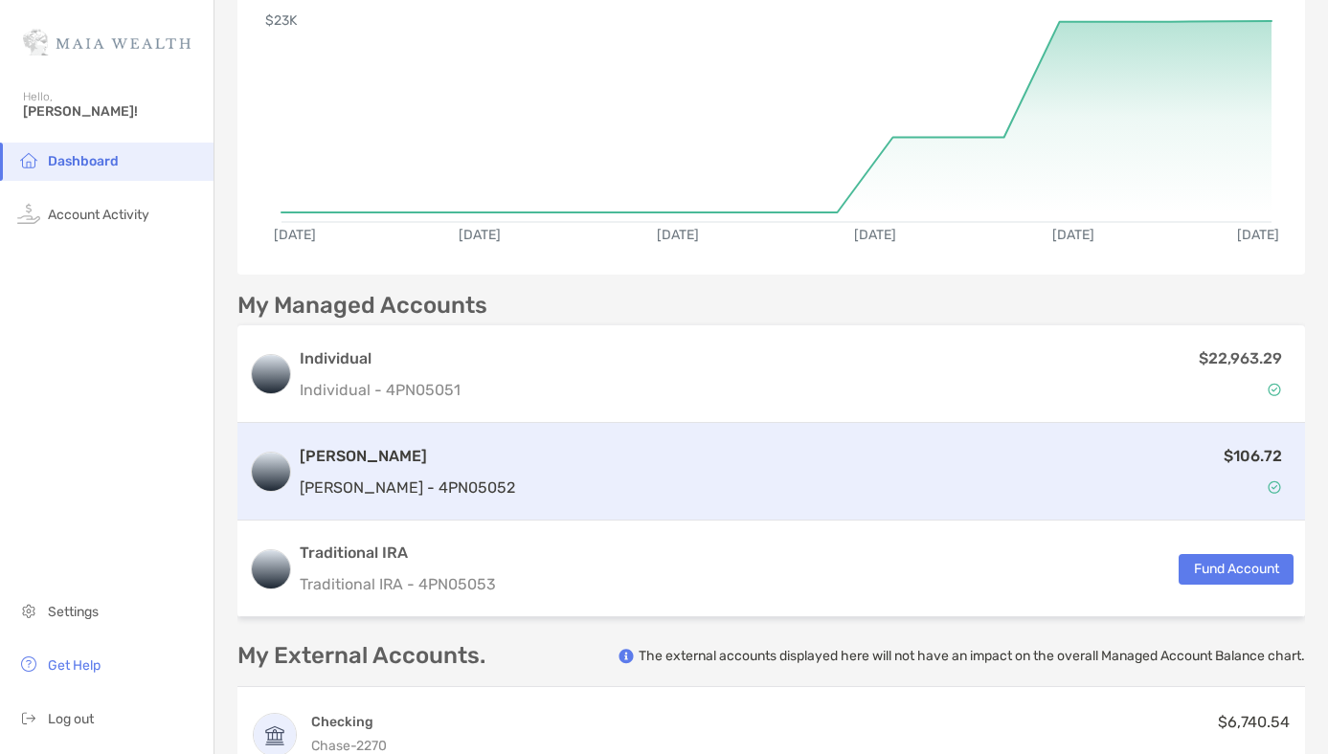
click at [360, 462] on h3 "[PERSON_NAME]" at bounding box center [407, 456] width 215 height 23
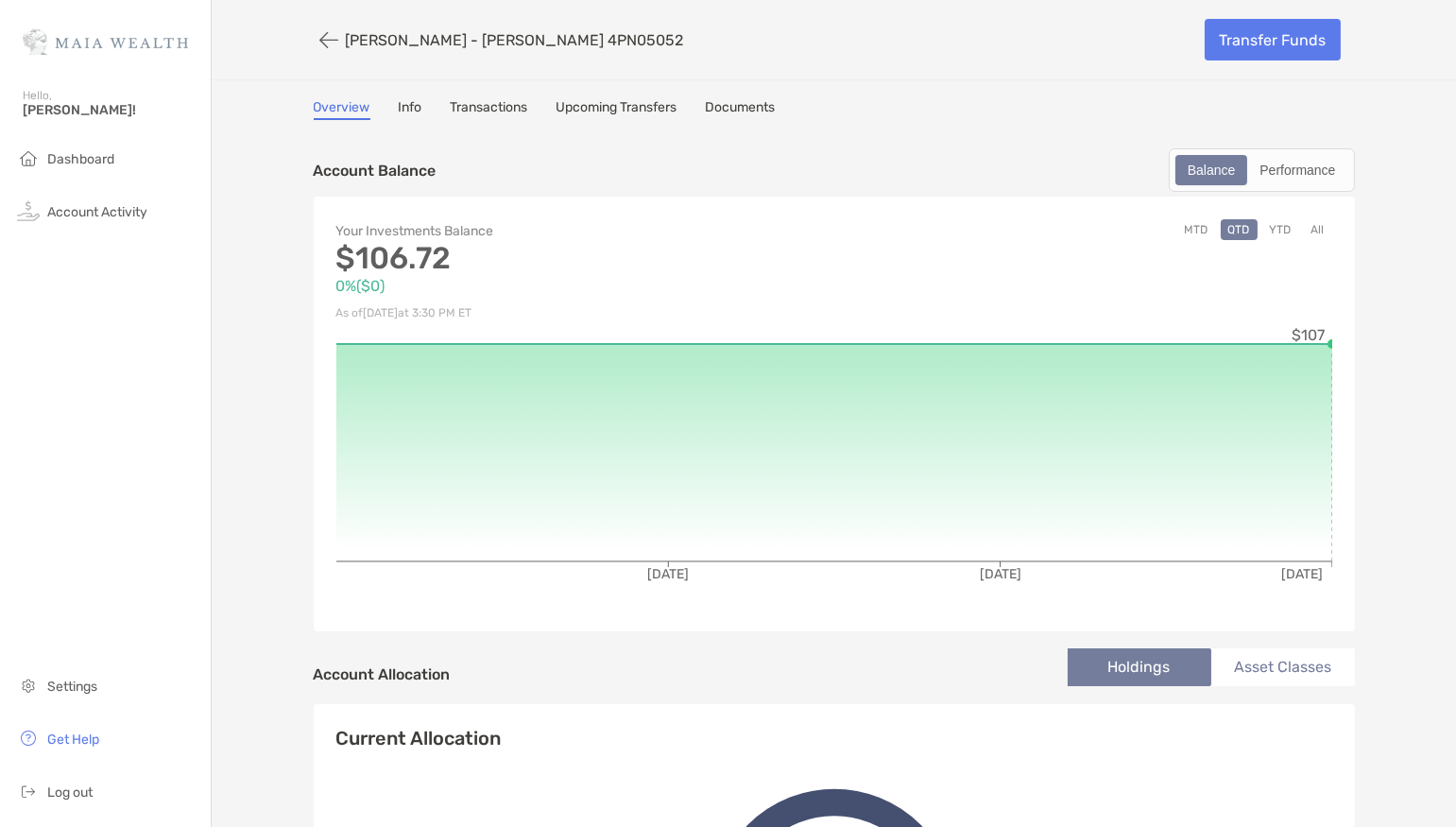
click at [1008, 61] on div "[PERSON_NAME] - [PERSON_NAME] 4PN05052 Transfer Funds" at bounding box center [834, 39] width 1079 height 79
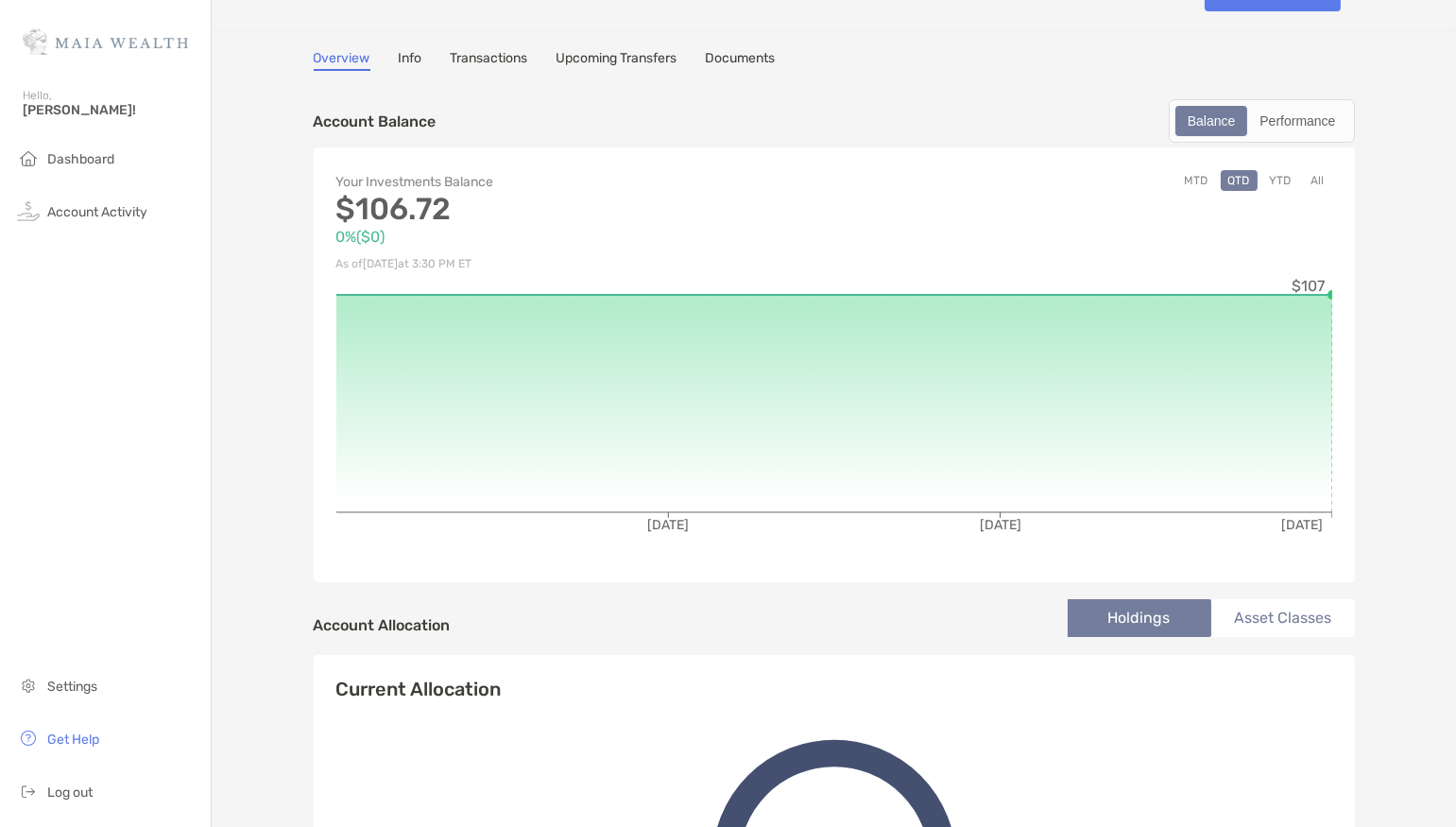
scroll to position [50, 0]
